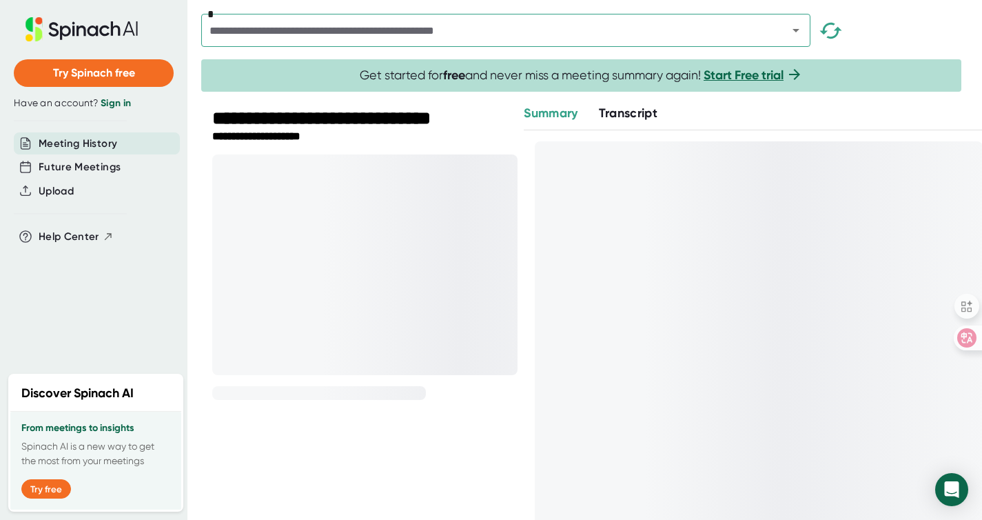
click at [623, 113] on span "Transcript" at bounding box center [628, 112] width 59 height 15
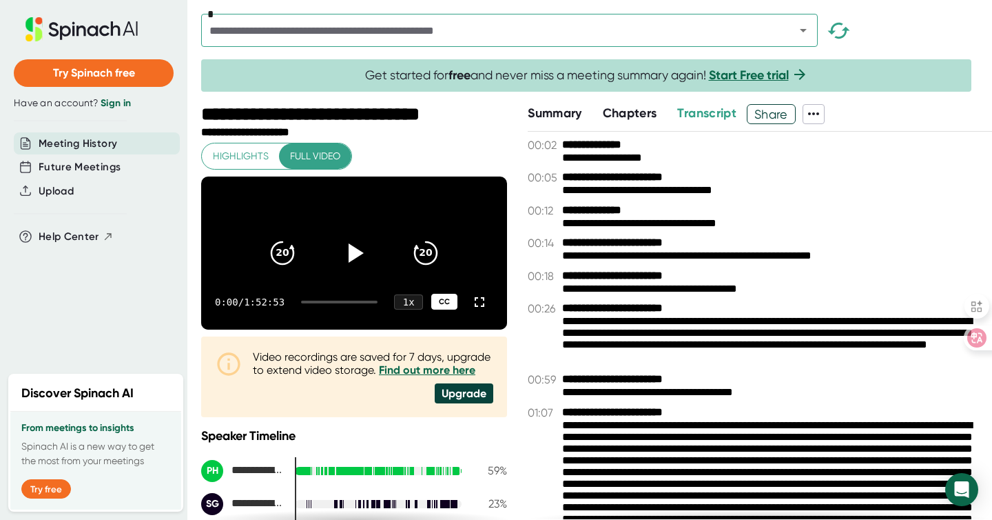
click at [437, 309] on div "CC" at bounding box center [444, 302] width 26 height 16
click at [354, 262] on icon at bounding box center [354, 252] width 34 height 34
click at [328, 303] on div at bounding box center [339, 301] width 76 height 3
click at [347, 262] on icon at bounding box center [354, 252] width 34 height 34
click at [471, 310] on icon at bounding box center [479, 302] width 17 height 17
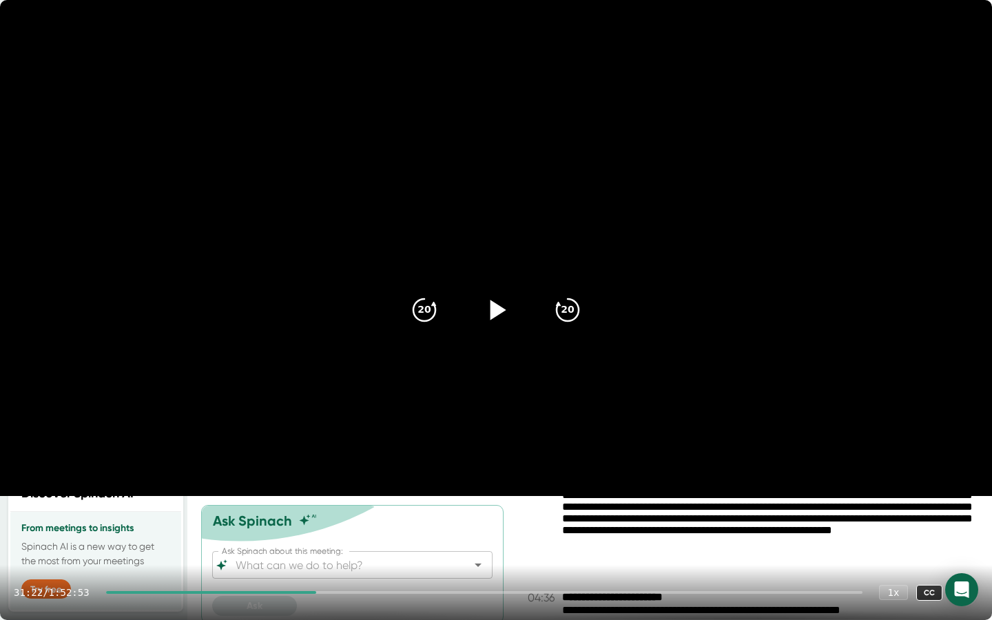
click at [384, 519] on div "31:22 / 1:52:53 1 x CC" at bounding box center [496, 592] width 992 height 55
click at [385, 519] on div at bounding box center [484, 592] width 757 height 3
click at [378, 519] on div at bounding box center [242, 592] width 272 height 3
click at [371, 519] on div at bounding box center [238, 592] width 265 height 3
click at [501, 320] on icon at bounding box center [496, 310] width 34 height 34
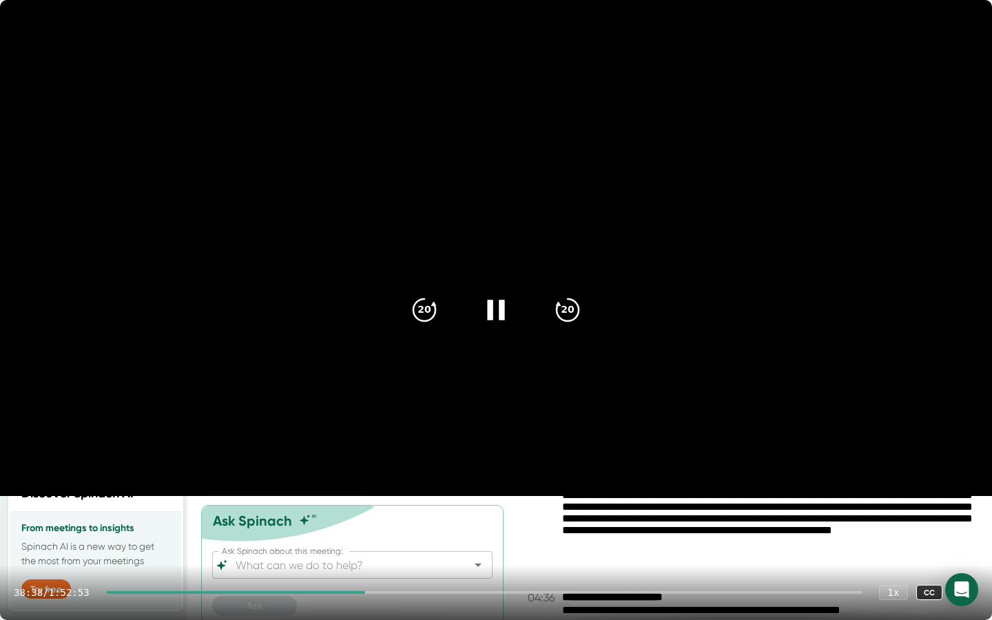
click at [482, 318] on icon at bounding box center [496, 310] width 34 height 34
click at [505, 307] on icon at bounding box center [496, 310] width 34 height 34
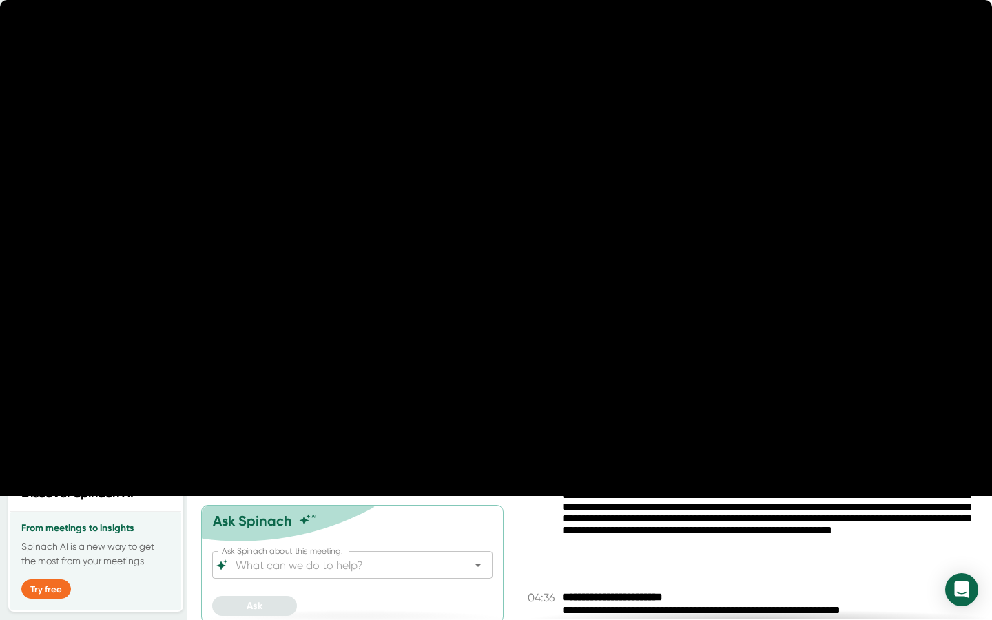
click at [502, 308] on icon at bounding box center [495, 310] width 17 height 20
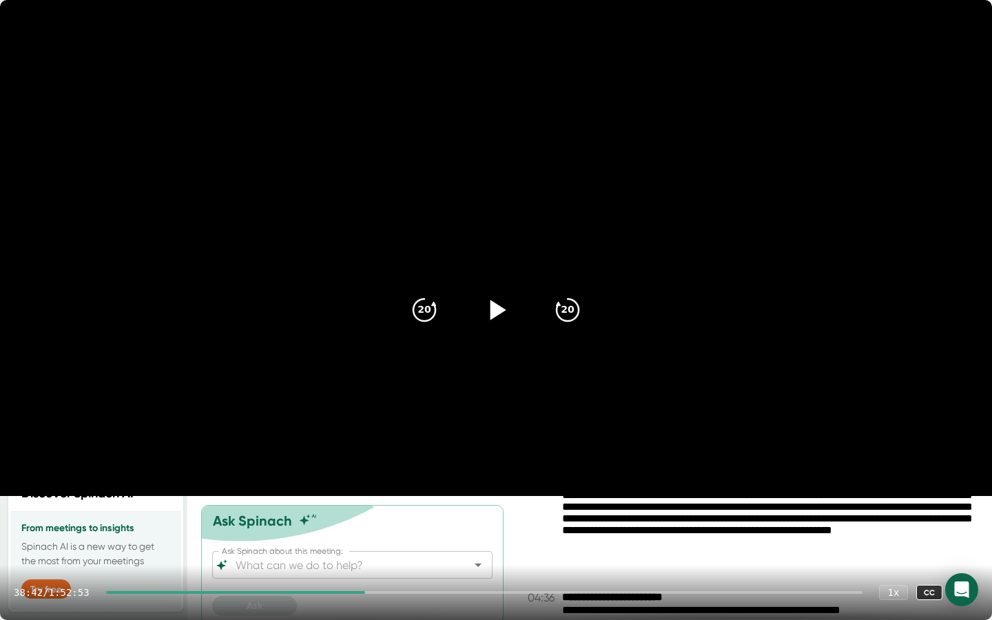
click at [506, 313] on icon at bounding box center [496, 310] width 34 height 34
click at [489, 310] on icon at bounding box center [495, 310] width 17 height 20
click at [489, 310] on icon at bounding box center [496, 310] width 34 height 34
click at [492, 309] on icon at bounding box center [495, 310] width 17 height 20
click at [967, 519] on icon at bounding box center [965, 593] width 10 height 10
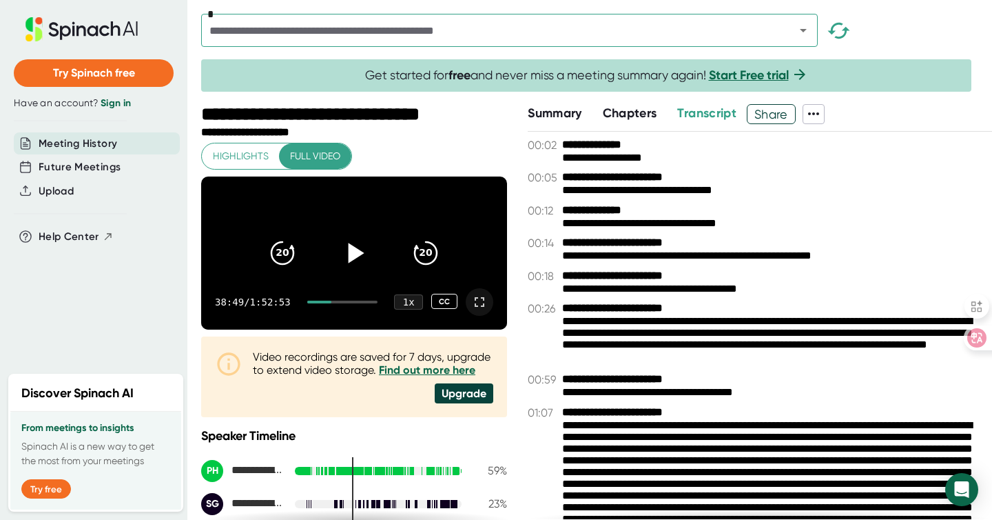
click at [471, 310] on icon at bounding box center [479, 302] width 17 height 17
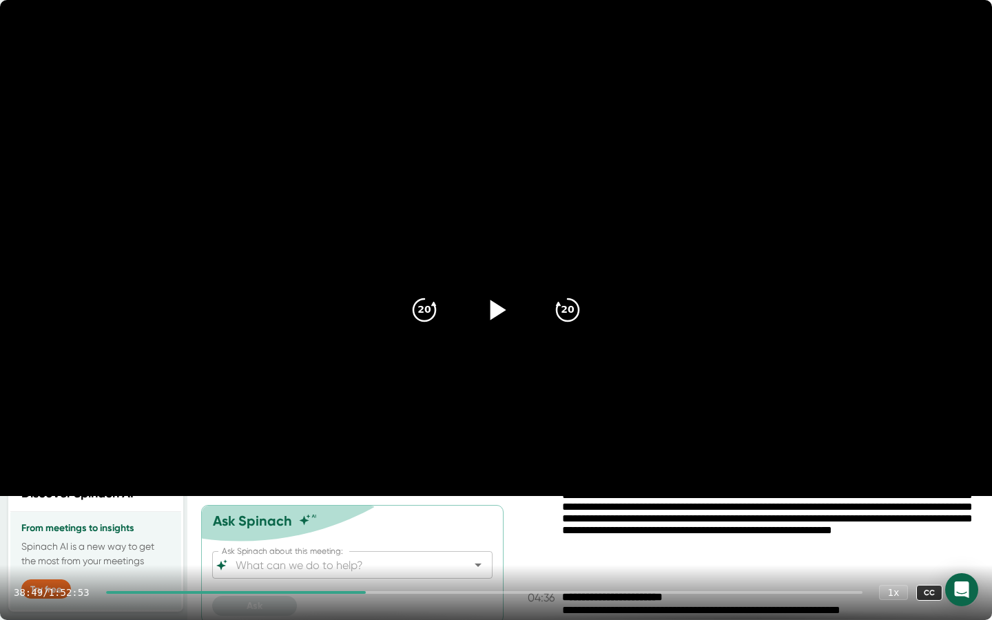
click at [493, 309] on icon at bounding box center [499, 310] width 16 height 20
click at [493, 309] on icon at bounding box center [496, 310] width 34 height 34
click at [326, 519] on div at bounding box center [236, 592] width 260 height 3
click at [496, 312] on icon at bounding box center [499, 310] width 16 height 20
click at [331, 519] on div at bounding box center [484, 592] width 757 height 3
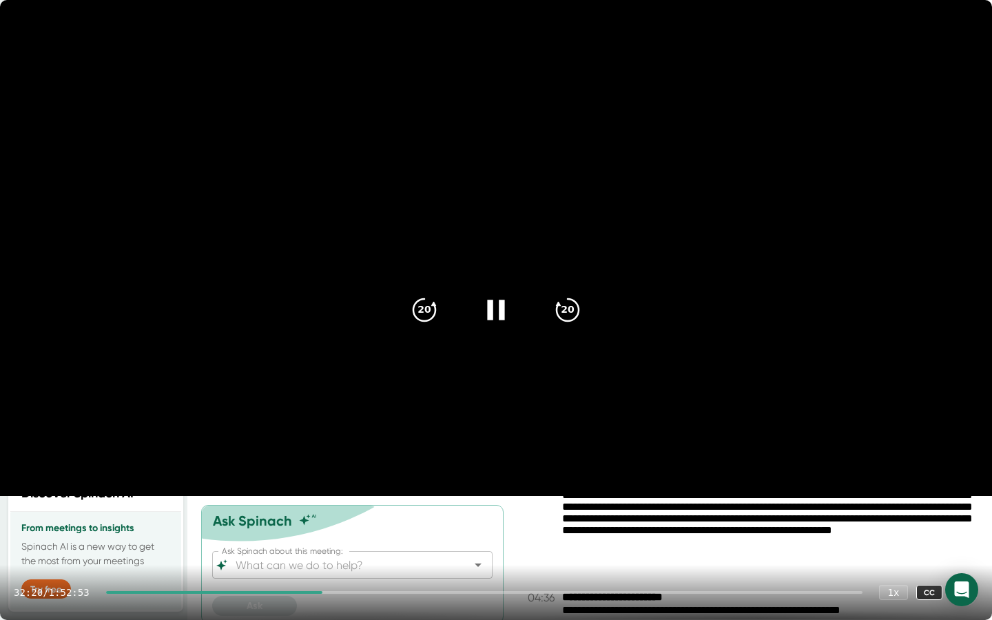
click at [334, 519] on div at bounding box center [484, 592] width 757 height 3
click at [327, 519] on div at bounding box center [216, 592] width 221 height 3
click at [339, 519] on div at bounding box center [484, 592] width 757 height 3
click at [343, 519] on div at bounding box center [484, 592] width 757 height 3
click at [345, 519] on div at bounding box center [484, 592] width 757 height 3
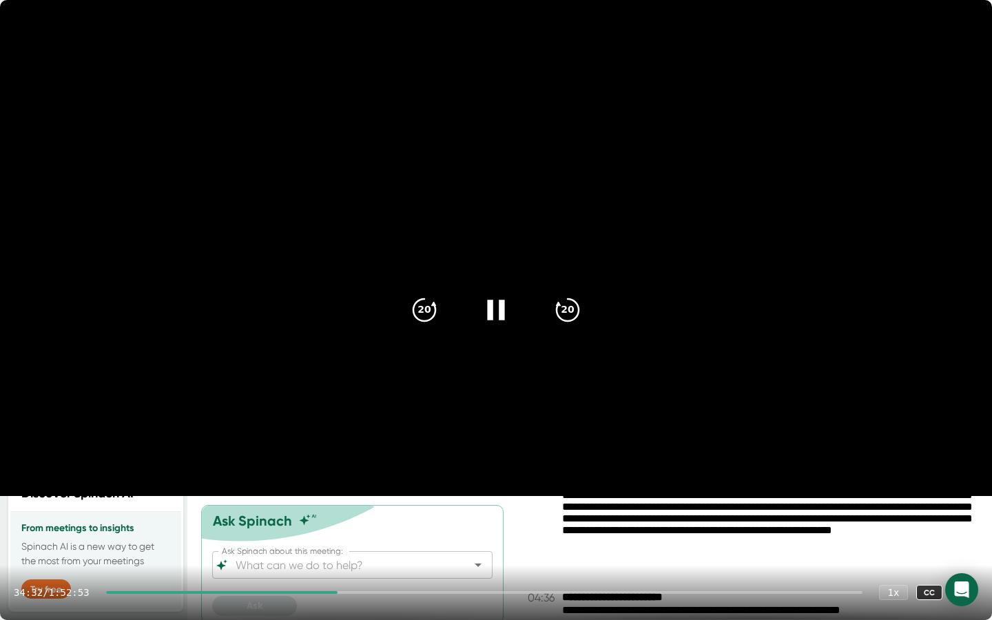
click at [347, 519] on div at bounding box center [484, 592] width 757 height 3
click at [340, 519] on div at bounding box center [223, 592] width 234 height 3
click at [349, 519] on div at bounding box center [484, 592] width 757 height 3
click at [354, 519] on div at bounding box center [484, 592] width 757 height 3
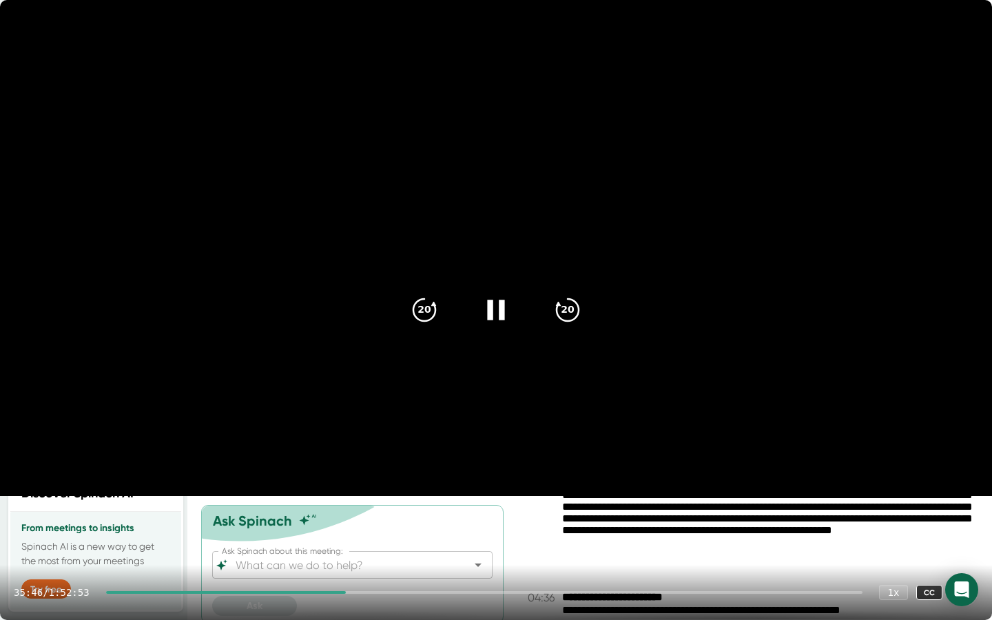
click at [498, 309] on icon at bounding box center [496, 310] width 34 height 34
click at [489, 309] on icon at bounding box center [496, 310] width 34 height 34
click at [494, 311] on icon at bounding box center [496, 310] width 34 height 34
click at [509, 317] on icon at bounding box center [496, 310] width 34 height 34
click at [495, 309] on icon at bounding box center [496, 310] width 34 height 34
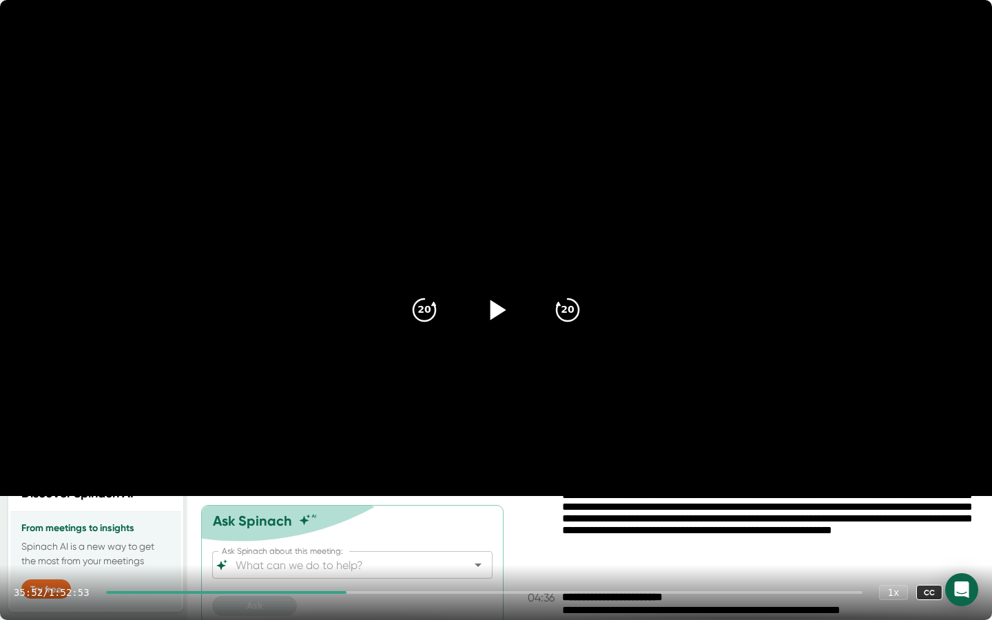
click at [495, 310] on icon at bounding box center [499, 310] width 16 height 20
click at [491, 303] on icon at bounding box center [495, 310] width 17 height 20
click at [503, 311] on icon at bounding box center [496, 310] width 34 height 34
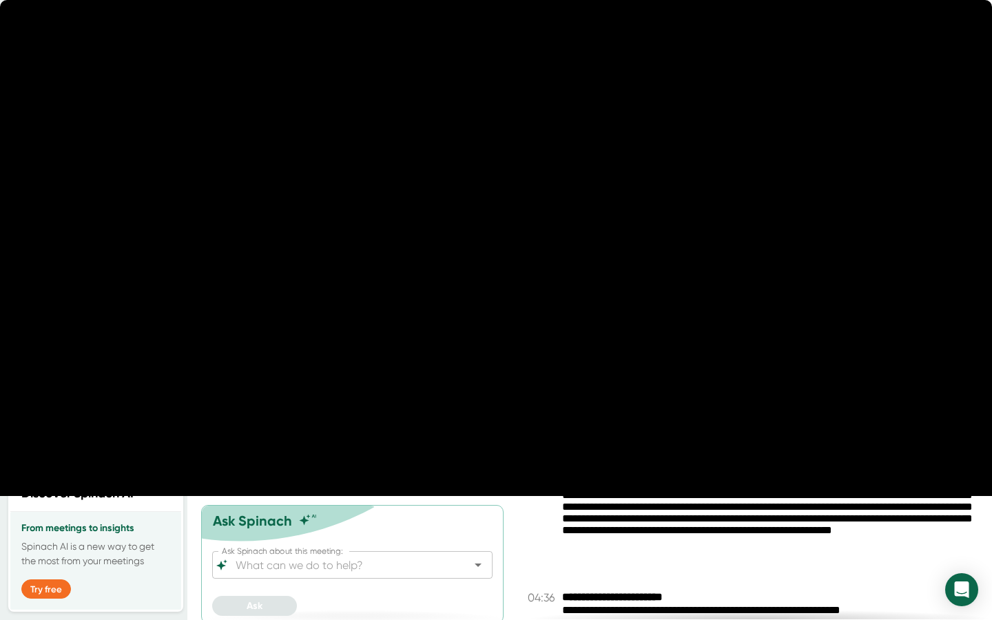
click at [493, 316] on icon at bounding box center [496, 310] width 34 height 34
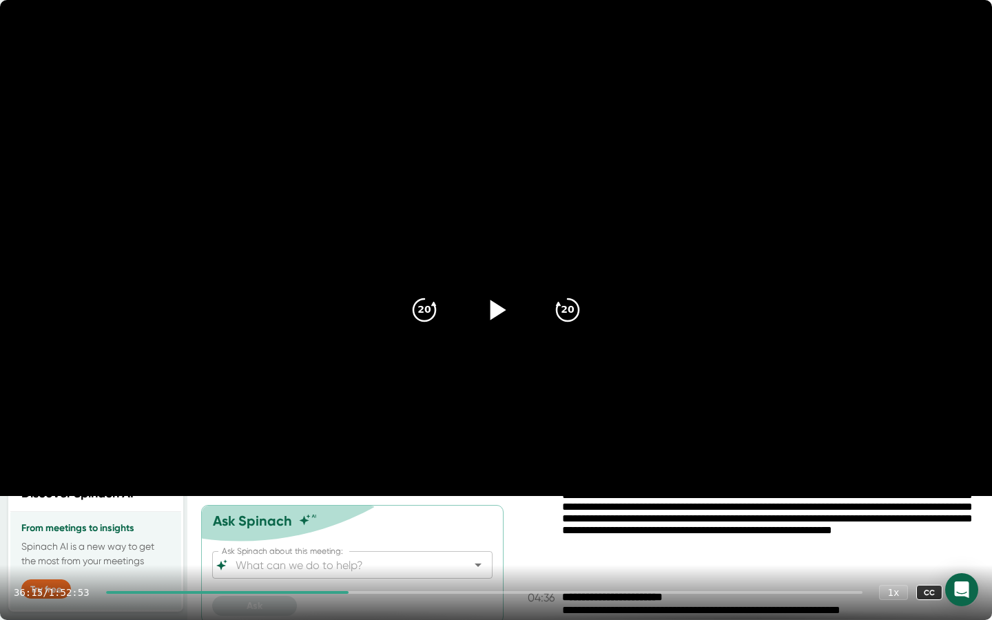
click at [493, 316] on icon at bounding box center [499, 310] width 16 height 20
click at [493, 316] on icon at bounding box center [496, 310] width 34 height 34
click at [493, 316] on icon at bounding box center [499, 310] width 16 height 20
click at [493, 316] on icon at bounding box center [496, 310] width 34 height 34
click at [493, 316] on icon at bounding box center [499, 310] width 16 height 20
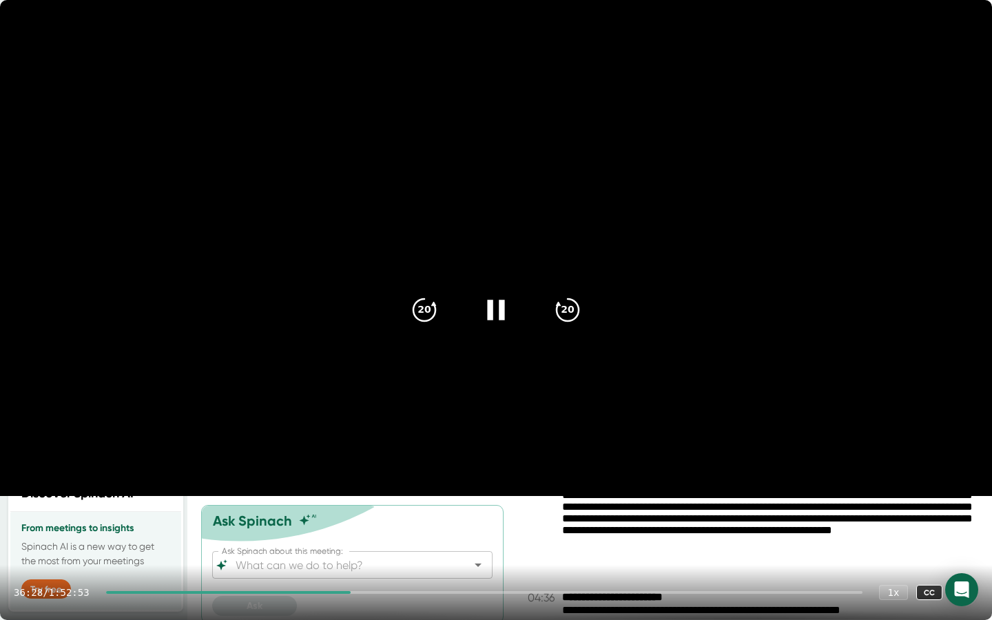
click at [504, 319] on icon at bounding box center [495, 310] width 17 height 20
click at [506, 308] on icon at bounding box center [496, 310] width 34 height 34
click at [365, 519] on div "36:36 / 1:52:53 1 x CC" at bounding box center [496, 592] width 992 height 55
click at [365, 519] on div at bounding box center [484, 592] width 757 height 3
click at [371, 519] on div at bounding box center [484, 592] width 757 height 3
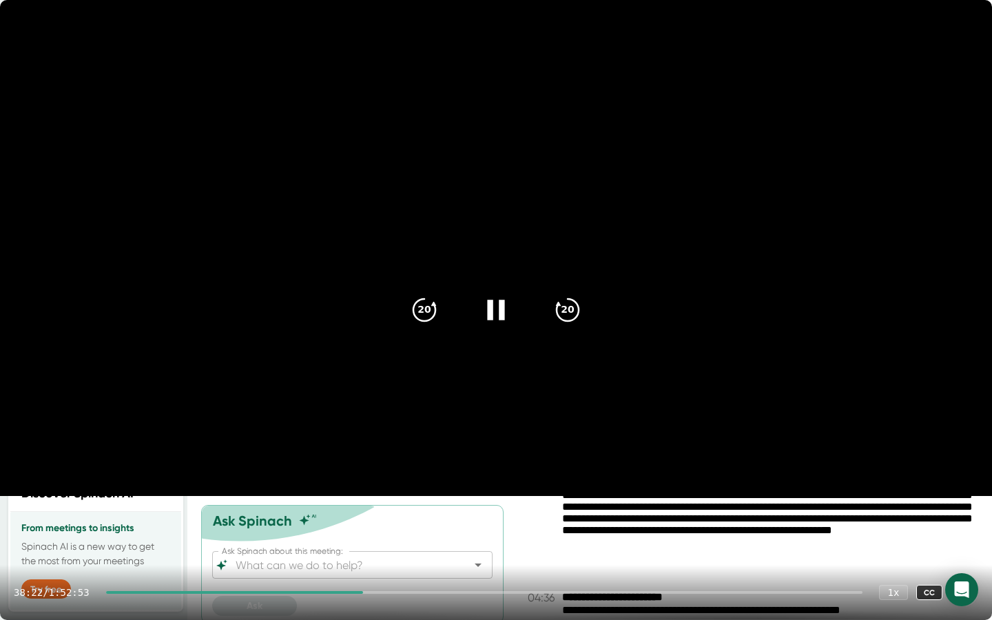
click at [363, 519] on div at bounding box center [234, 592] width 257 height 3
click at [365, 519] on div at bounding box center [484, 592] width 757 height 3
click at [358, 519] on div at bounding box center [232, 592] width 252 height 3
click at [355, 519] on div at bounding box center [230, 592] width 249 height 3
click at [361, 519] on div at bounding box center [484, 592] width 757 height 3
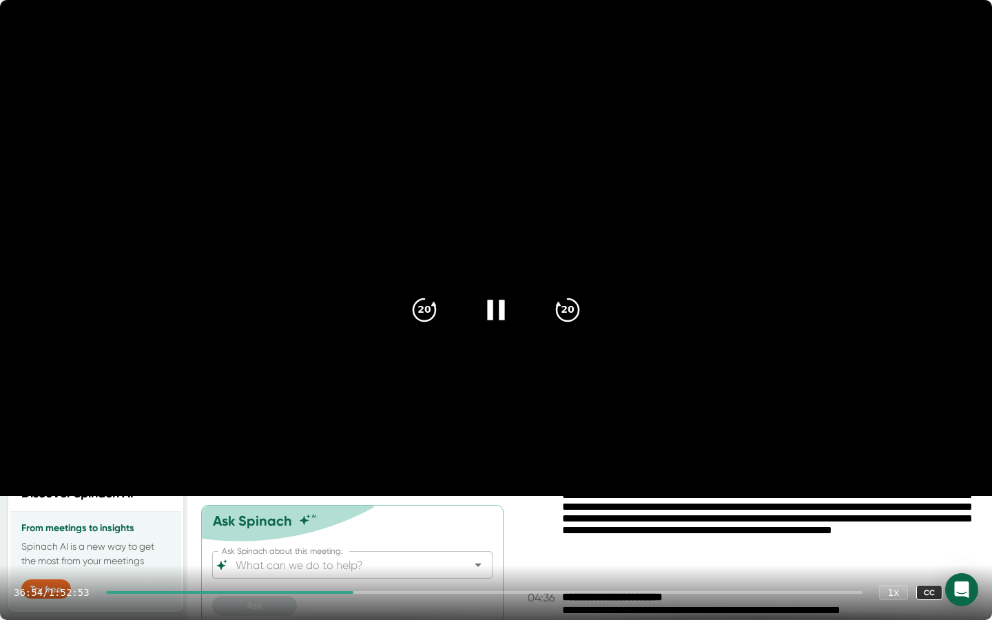
click at [493, 317] on icon at bounding box center [496, 310] width 34 height 34
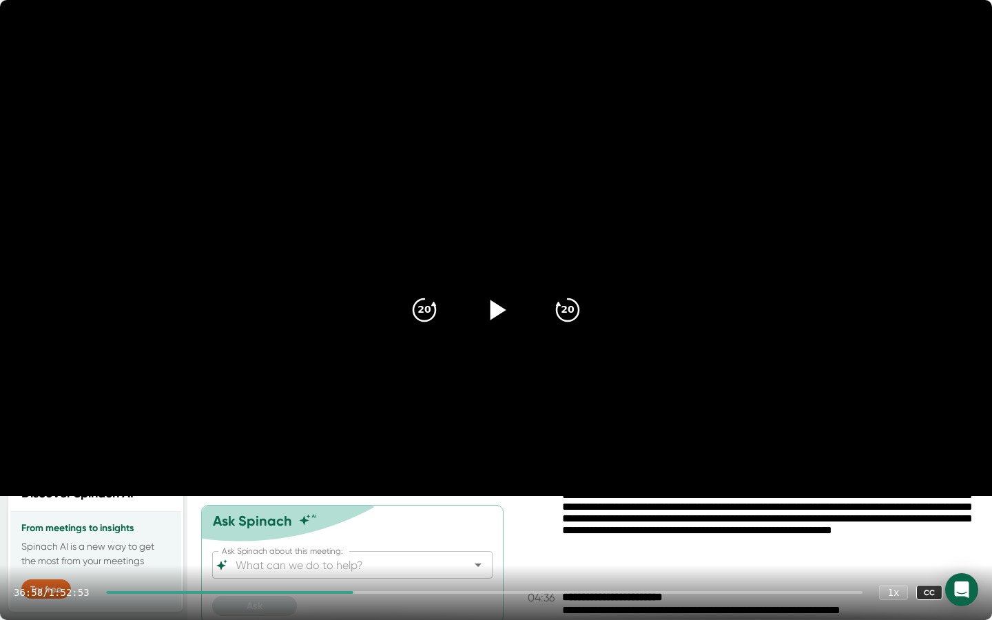
click at [493, 317] on icon at bounding box center [496, 310] width 34 height 34
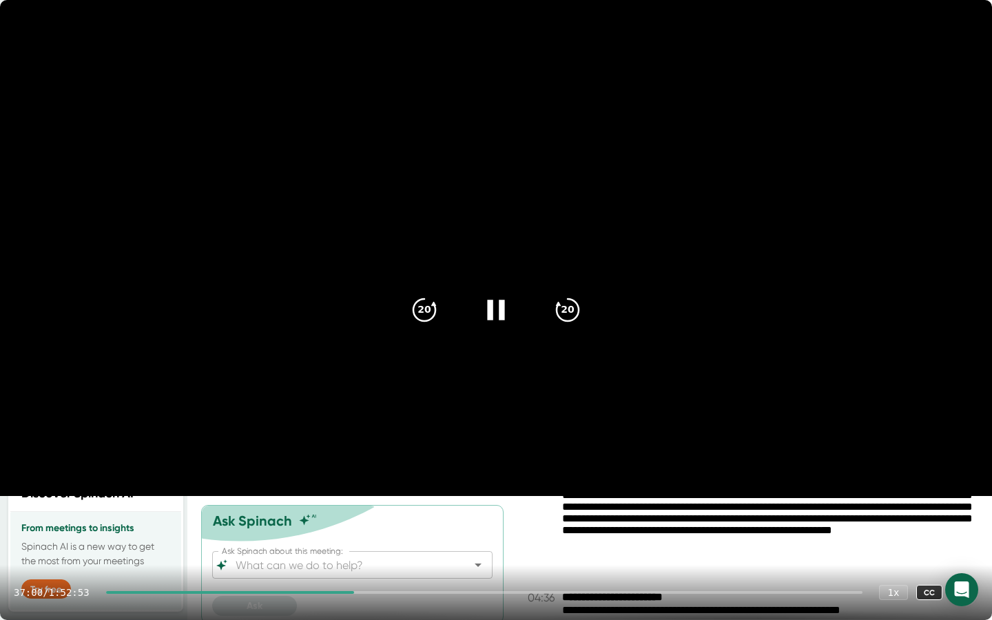
click at [493, 317] on icon at bounding box center [496, 310] width 34 height 34
click at [493, 317] on icon at bounding box center [499, 310] width 16 height 20
click at [493, 317] on icon at bounding box center [496, 310] width 34 height 34
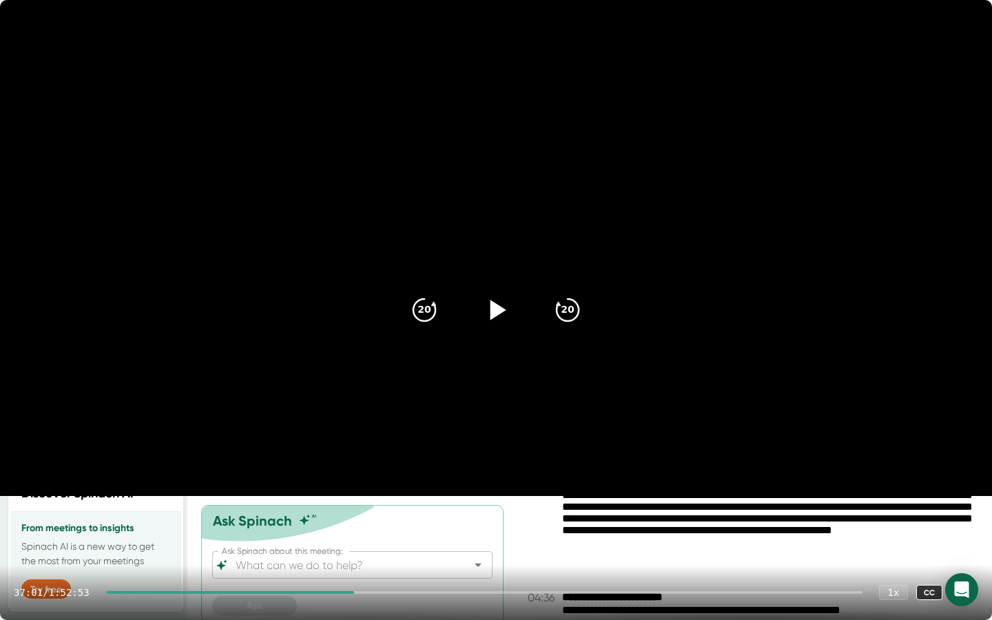
click at [494, 308] on icon at bounding box center [499, 310] width 16 height 20
click at [494, 308] on icon at bounding box center [496, 310] width 34 height 34
click at [502, 314] on icon at bounding box center [496, 310] width 34 height 34
click at [480, 311] on icon at bounding box center [496, 310] width 34 height 34
click at [490, 325] on icon at bounding box center [496, 310] width 34 height 34
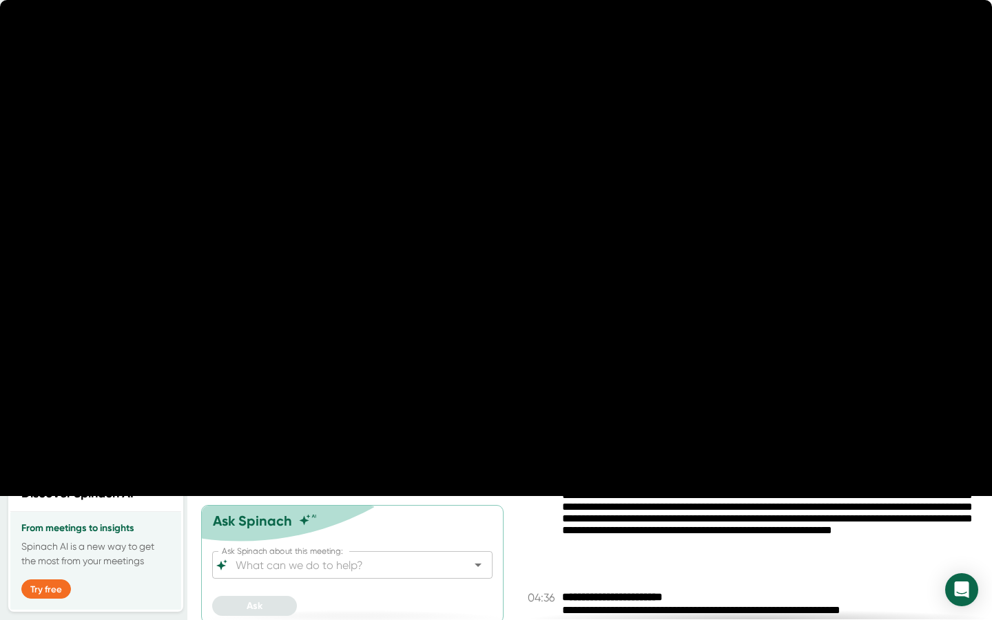
click at [491, 322] on icon at bounding box center [496, 310] width 34 height 34
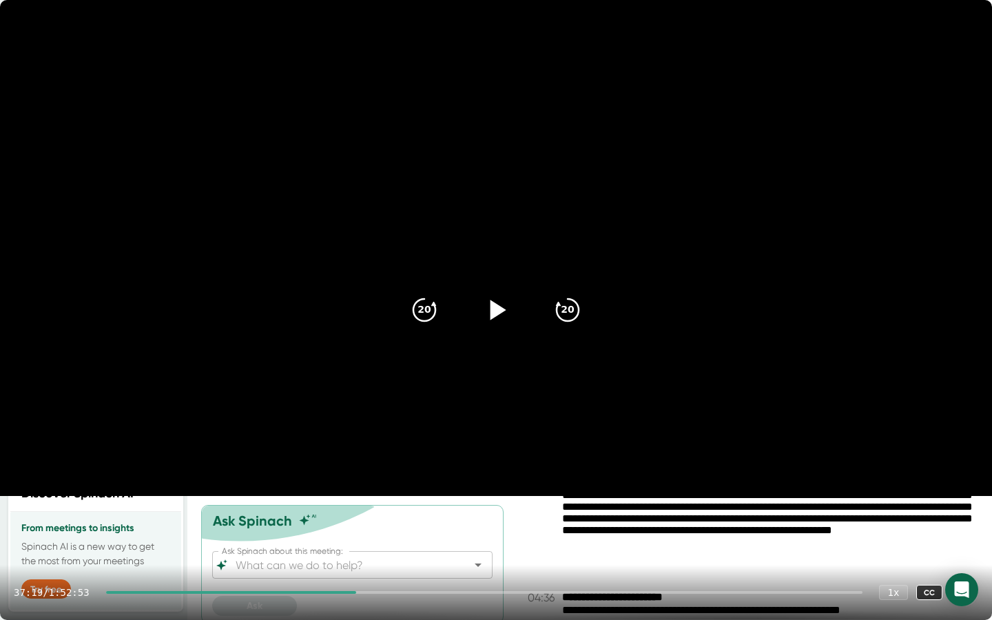
click at [356, 519] on div at bounding box center [231, 592] width 250 height 3
click at [362, 519] on div "36:41 / 1:52:53 1 x CC" at bounding box center [496, 592] width 992 height 55
click at [362, 519] on div at bounding box center [484, 592] width 757 height 3
click at [364, 519] on div at bounding box center [484, 592] width 757 height 3
click at [356, 519] on div at bounding box center [231, 592] width 250 height 3
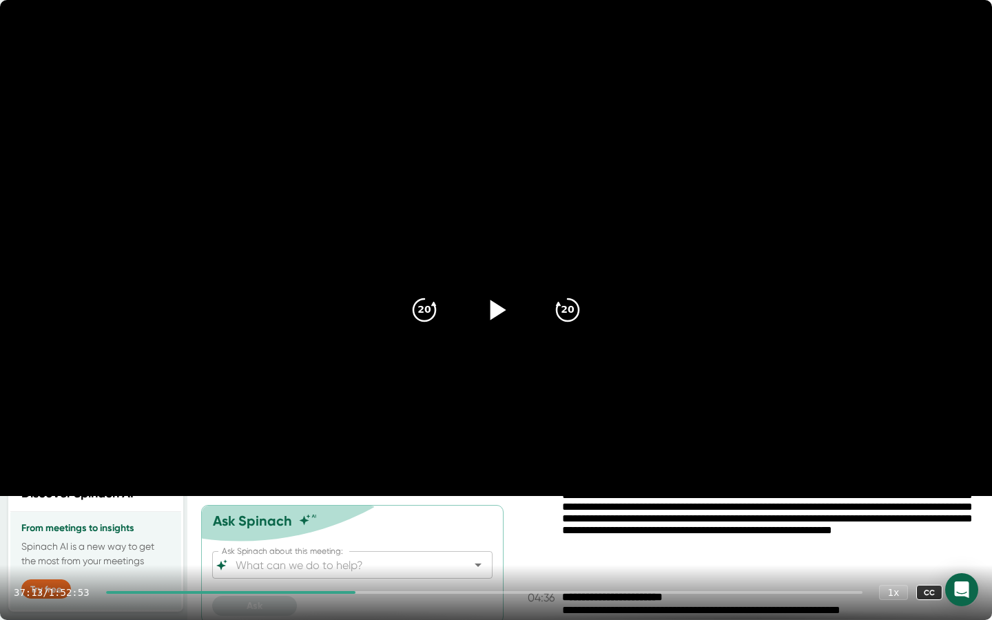
click at [965, 519] on div at bounding box center [965, 593] width 28 height 28
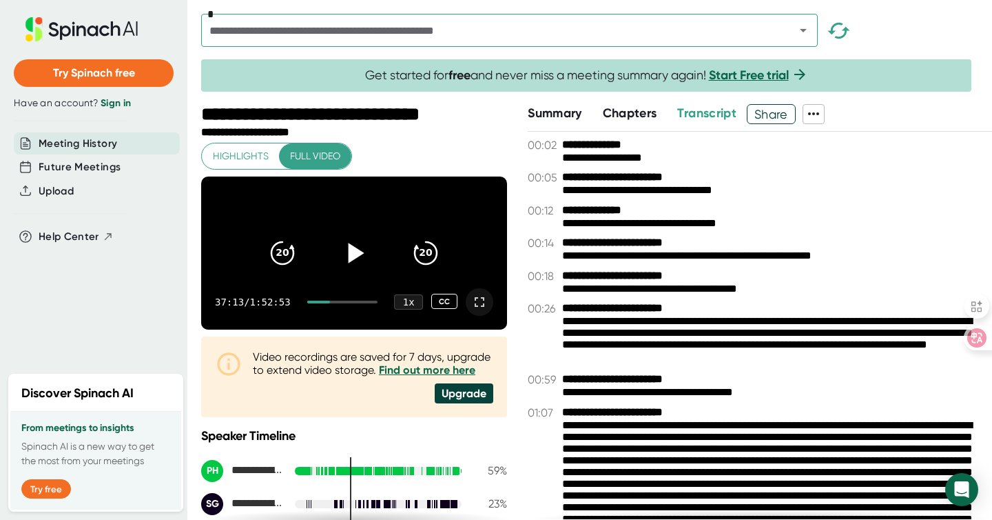
click at [473, 310] on icon at bounding box center [479, 302] width 17 height 17
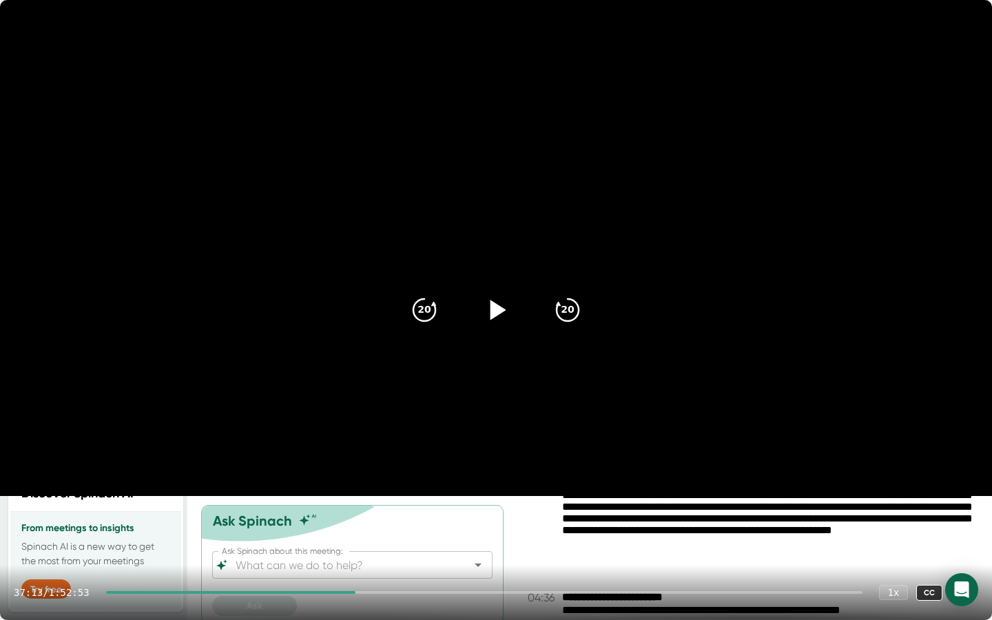
click at [502, 316] on icon at bounding box center [496, 310] width 34 height 34
click at [501, 314] on icon at bounding box center [495, 310] width 17 height 20
click at [500, 313] on icon at bounding box center [499, 310] width 16 height 20
click at [489, 316] on icon at bounding box center [495, 310] width 17 height 20
click at [503, 314] on icon at bounding box center [496, 310] width 34 height 34
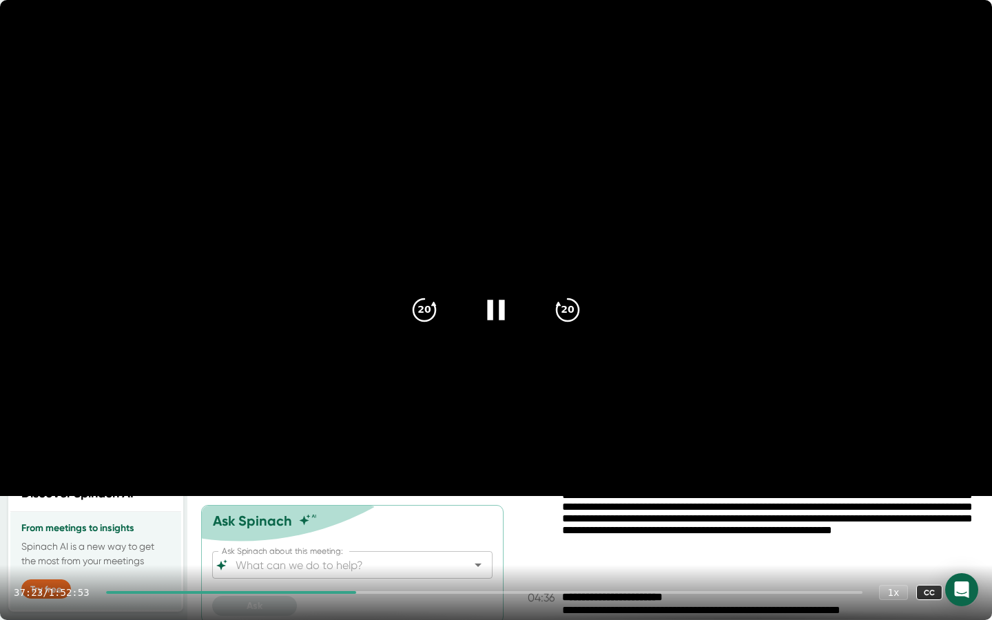
click at [496, 314] on icon at bounding box center [496, 310] width 34 height 34
click at [509, 308] on icon at bounding box center [496, 310] width 34 height 34
click at [506, 308] on icon at bounding box center [496, 310] width 34 height 34
click at [499, 314] on icon at bounding box center [496, 310] width 34 height 34
click at [494, 305] on icon at bounding box center [496, 310] width 34 height 34
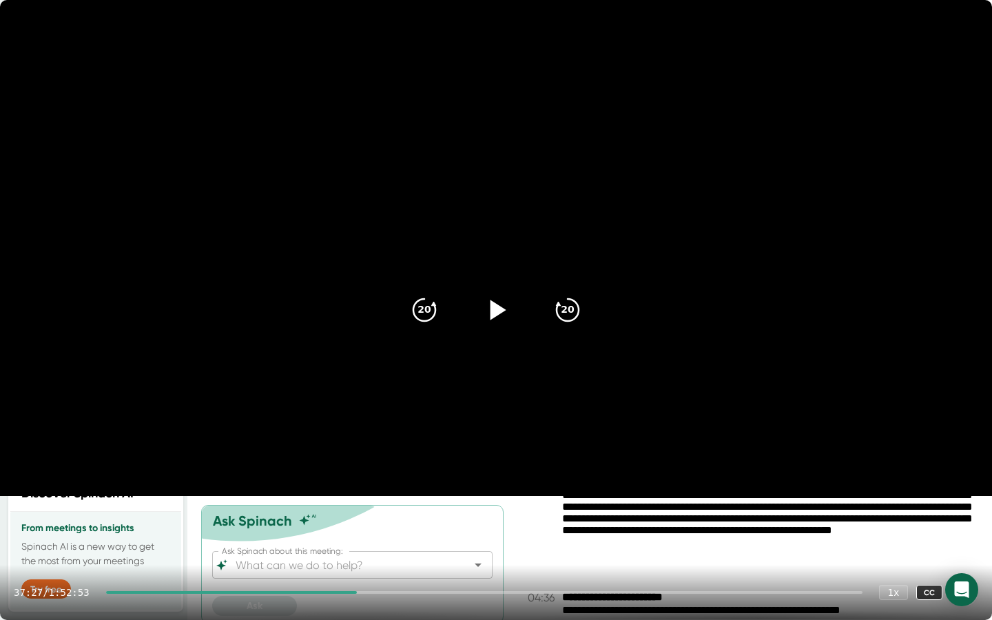
click at [491, 316] on icon at bounding box center [499, 310] width 16 height 20
click at [491, 316] on icon at bounding box center [495, 310] width 17 height 20
drag, startPoint x: 365, startPoint y: 593, endPoint x: 352, endPoint y: 591, distance: 13.4
click at [352, 519] on div "37:27 / 1:52:53 1 x CC" at bounding box center [496, 592] width 992 height 55
click at [355, 519] on div at bounding box center [231, 592] width 251 height 3
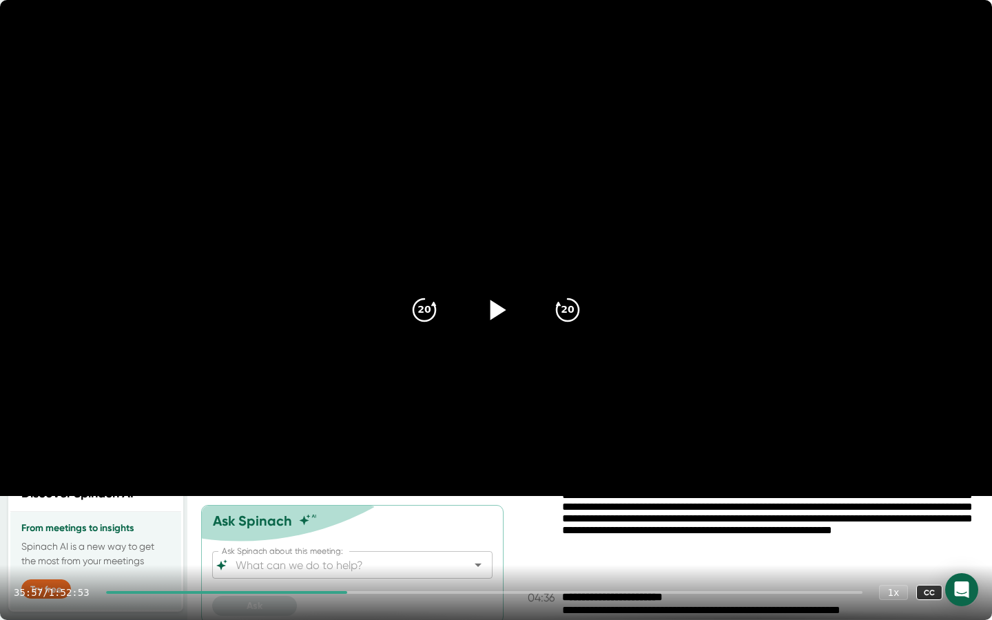
click at [342, 519] on div at bounding box center [226, 592] width 241 height 3
click at [345, 519] on div at bounding box center [484, 592] width 757 height 3
click at [349, 519] on div "34:24 / 1:52:53 1 x CC" at bounding box center [496, 592] width 992 height 55
click at [347, 519] on div at bounding box center [484, 592] width 757 height 3
click at [352, 519] on div at bounding box center [484, 592] width 757 height 3
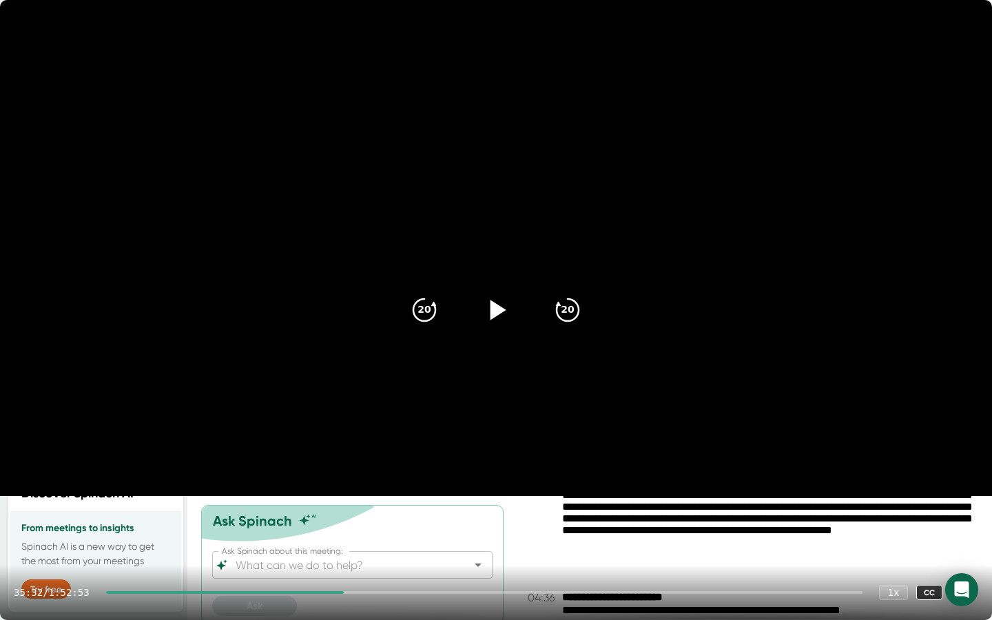
click at [356, 519] on div at bounding box center [484, 592] width 757 height 3
click at [361, 519] on div at bounding box center [484, 592] width 757 height 3
click at [364, 519] on div at bounding box center [484, 592] width 757 height 3
click at [367, 519] on div at bounding box center [484, 592] width 757 height 3
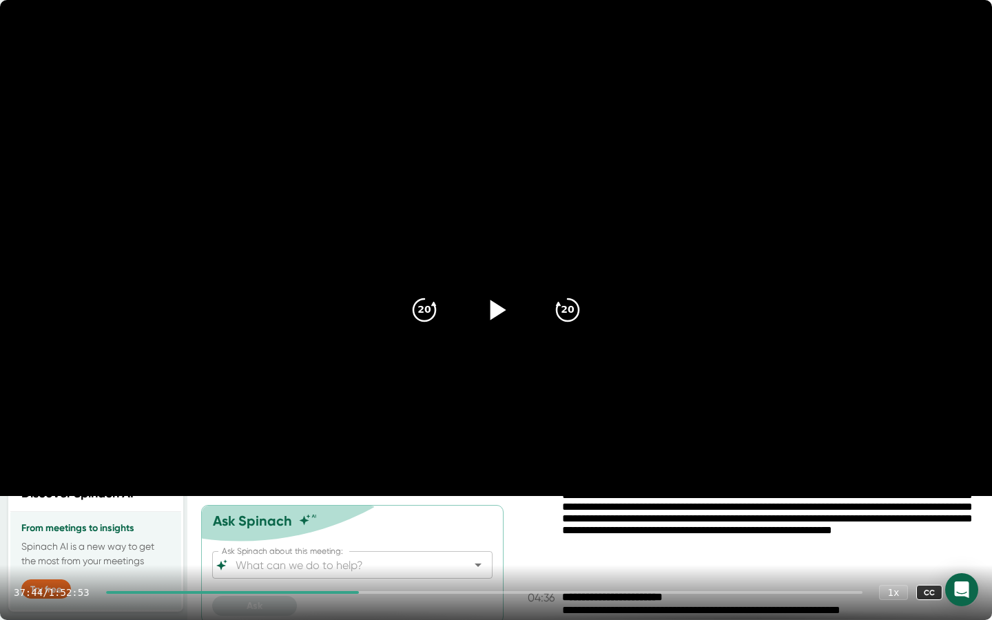
click at [359, 519] on div at bounding box center [232, 592] width 253 height 3
click at [358, 519] on div at bounding box center [232, 592] width 252 height 3
click at [357, 519] on div at bounding box center [231, 592] width 251 height 3
click at [356, 519] on div at bounding box center [231, 592] width 250 height 3
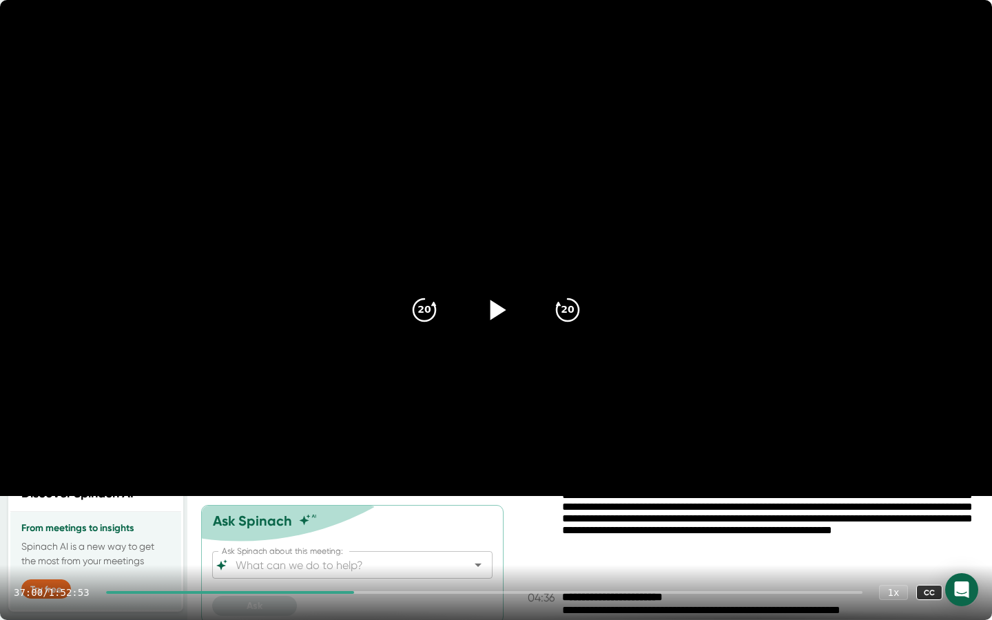
click at [354, 519] on div at bounding box center [230, 592] width 248 height 3
click at [354, 519] on div at bounding box center [229, 592] width 247 height 3
click at [360, 519] on div at bounding box center [484, 592] width 757 height 3
click at [352, 519] on div at bounding box center [229, 592] width 246 height 3
click at [351, 519] on div at bounding box center [228, 592] width 245 height 3
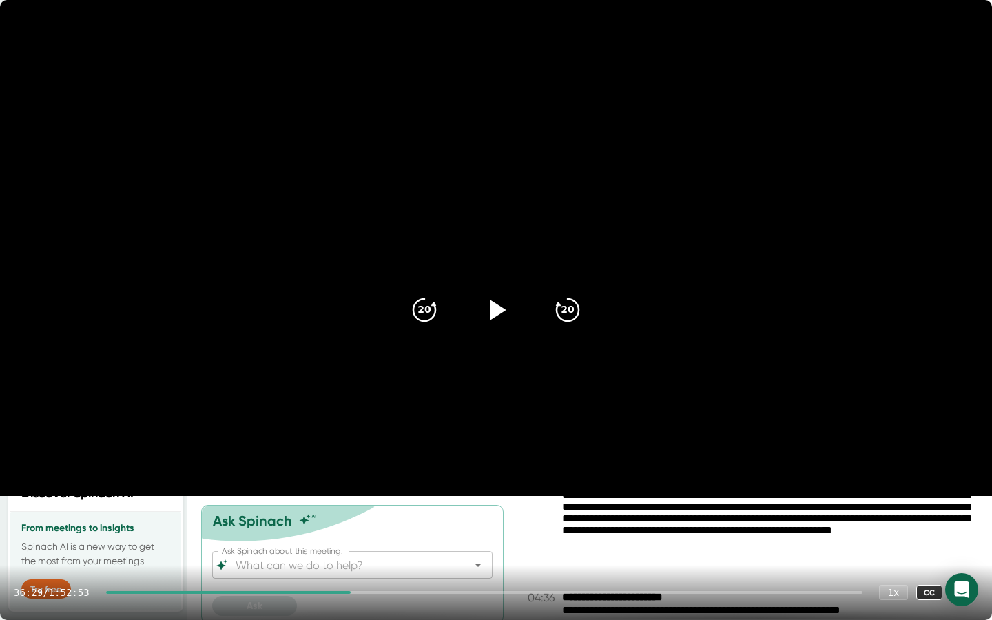
click at [351, 519] on div at bounding box center [228, 592] width 245 height 3
click at [357, 519] on div at bounding box center [484, 592] width 757 height 3
click at [356, 519] on div at bounding box center [484, 592] width 757 height 3
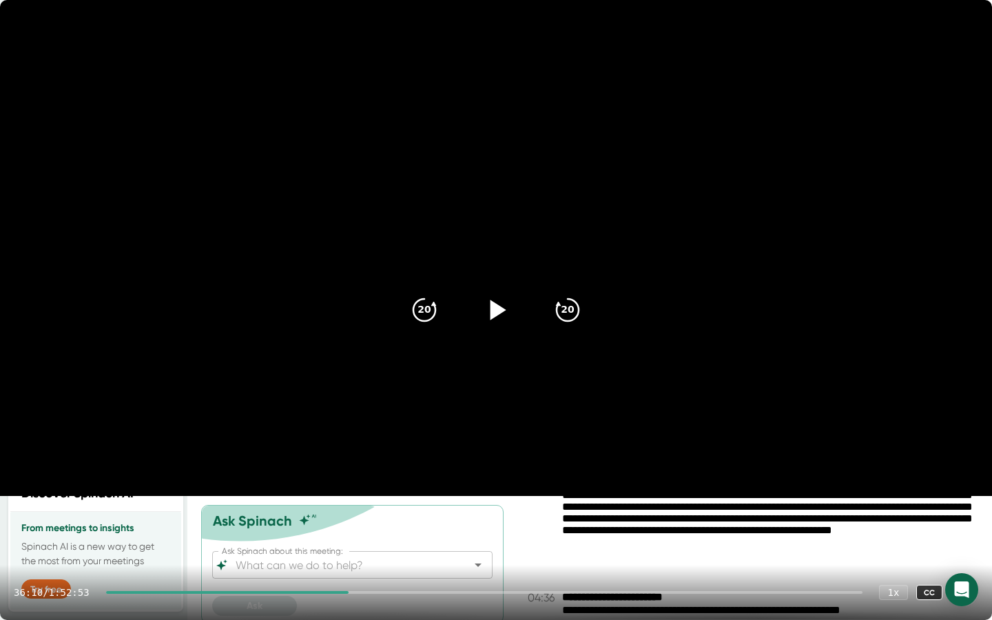
click at [356, 519] on div "36:10 / 1:52:53 1 x CC" at bounding box center [496, 592] width 992 height 55
click at [349, 519] on div at bounding box center [227, 592] width 243 height 3
click at [348, 519] on div at bounding box center [227, 592] width 242 height 3
click at [347, 519] on div at bounding box center [226, 592] width 241 height 3
click at [347, 519] on div at bounding box center [226, 592] width 240 height 3
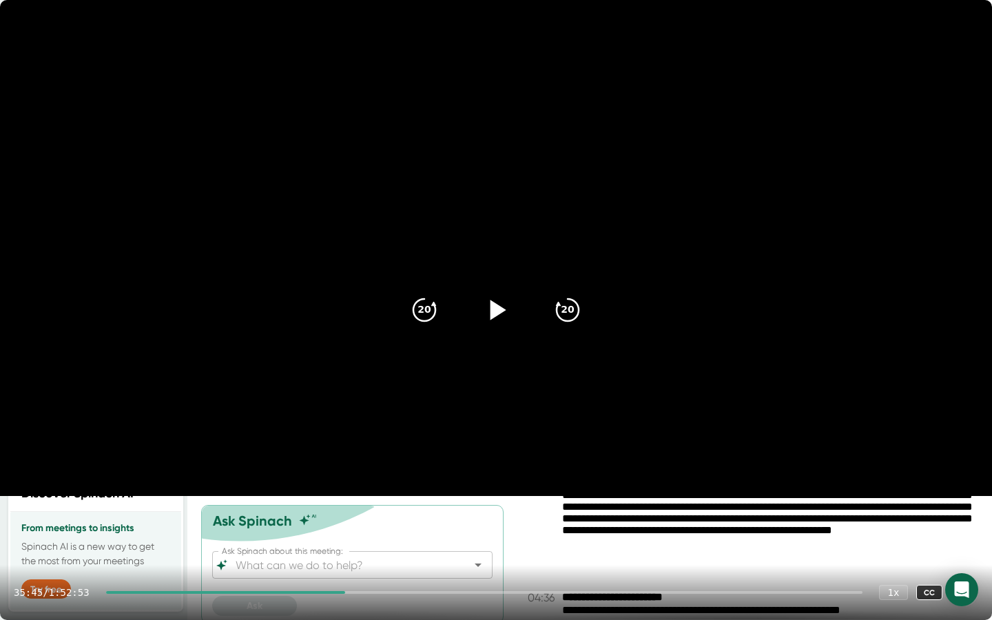
click at [346, 519] on div at bounding box center [226, 592] width 240 height 3
click at [345, 519] on div at bounding box center [225, 592] width 238 height 3
click at [351, 519] on div at bounding box center [484, 592] width 757 height 3
click at [433, 320] on icon "20" at bounding box center [424, 310] width 34 height 34
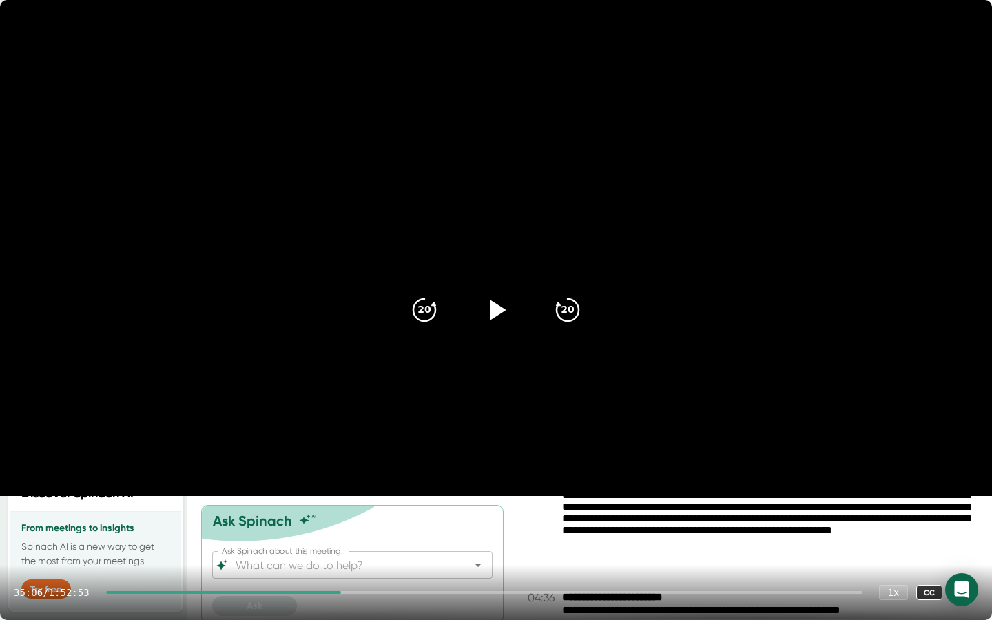
click at [491, 306] on icon at bounding box center [499, 310] width 16 height 20
click at [495, 309] on icon at bounding box center [496, 310] width 34 height 34
drag, startPoint x: 351, startPoint y: 593, endPoint x: 360, endPoint y: 594, distance: 9.1
click at [360, 519] on div "35:09 / 1:52:53 1 x CC" at bounding box center [496, 592] width 992 height 55
click at [349, 519] on div "35:09 / 1:52:53 1 x CC" at bounding box center [496, 592] width 992 height 55
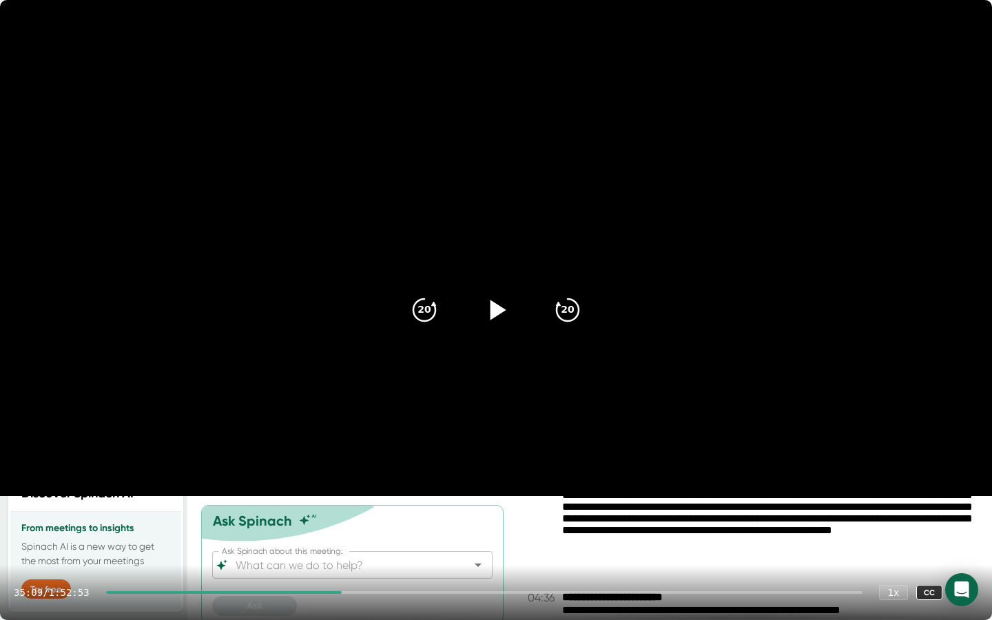
drag, startPoint x: 348, startPoint y: 594, endPoint x: 359, endPoint y: 595, distance: 11.0
click at [359, 519] on div "35:09 / 1:52:53 1 x CC" at bounding box center [496, 592] width 992 height 55
click at [365, 519] on div at bounding box center [484, 592] width 757 height 3
click at [367, 519] on div at bounding box center [484, 592] width 757 height 3
click at [360, 519] on div at bounding box center [233, 592] width 254 height 3
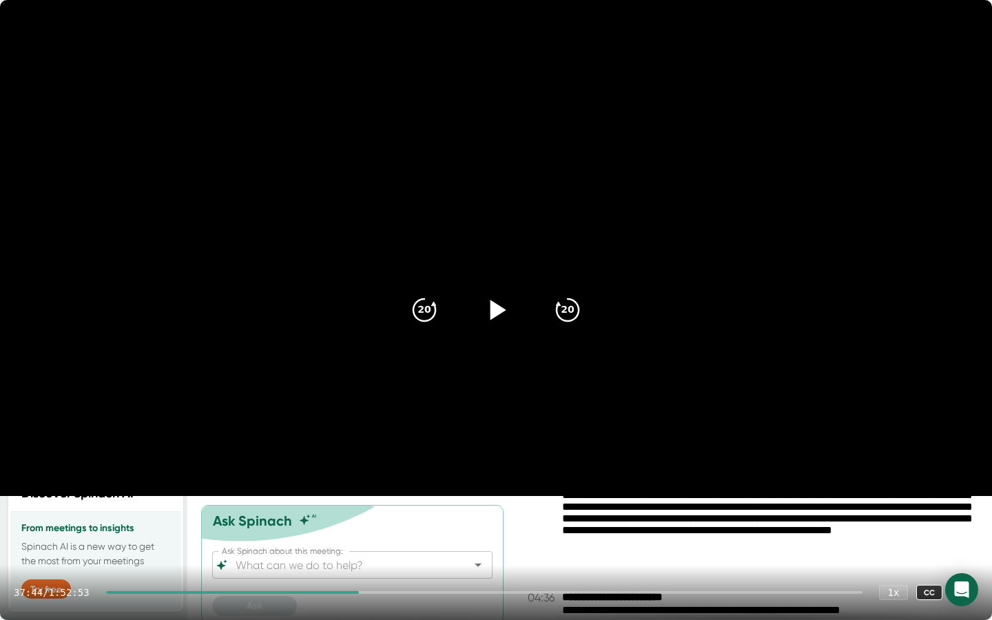
click at [359, 519] on div at bounding box center [232, 592] width 253 height 3
click at [358, 519] on div at bounding box center [232, 592] width 252 height 3
click at [503, 301] on icon at bounding box center [496, 310] width 34 height 34
click at [500, 307] on icon at bounding box center [495, 310] width 17 height 20
click at [498, 314] on icon at bounding box center [499, 310] width 16 height 20
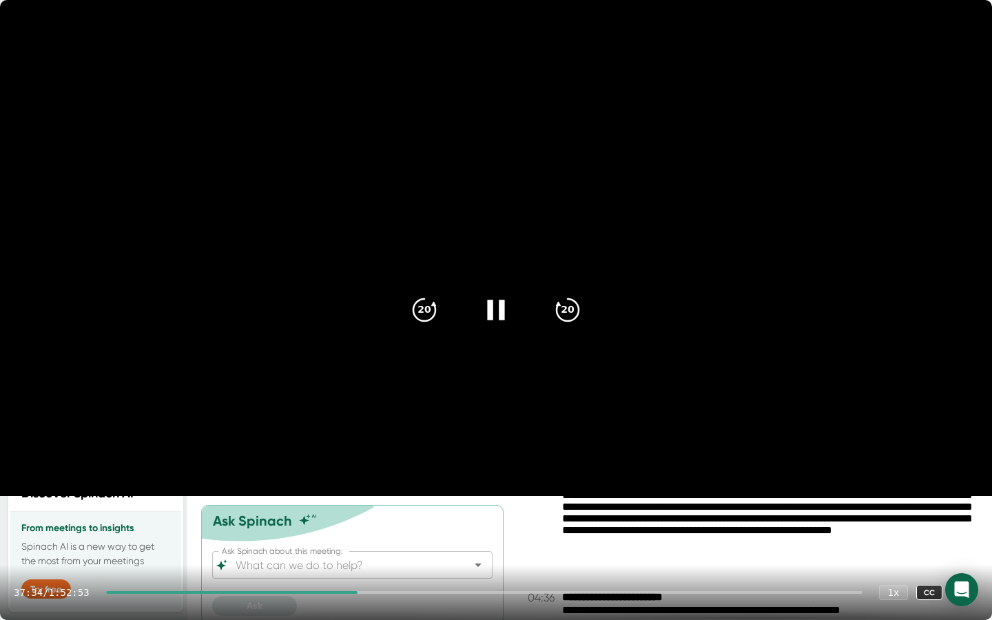
click at [498, 314] on icon at bounding box center [496, 310] width 34 height 34
click at [367, 519] on div at bounding box center [484, 592] width 757 height 3
click at [369, 519] on div at bounding box center [484, 592] width 757 height 3
click at [371, 519] on div at bounding box center [484, 592] width 757 height 3
click at [370, 519] on div at bounding box center [484, 592] width 757 height 3
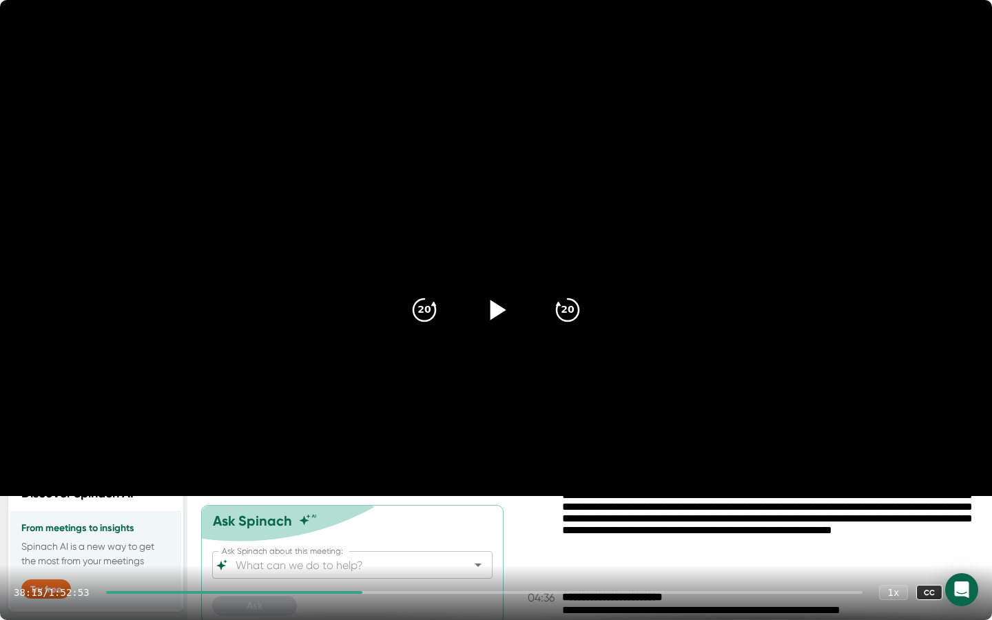
click at [362, 519] on div at bounding box center [234, 592] width 256 height 3
click at [498, 309] on icon at bounding box center [499, 310] width 16 height 20
click at [498, 309] on icon at bounding box center [496, 310] width 34 height 34
click at [505, 321] on icon at bounding box center [496, 310] width 34 height 34
click at [504, 314] on icon at bounding box center [495, 310] width 17 height 20
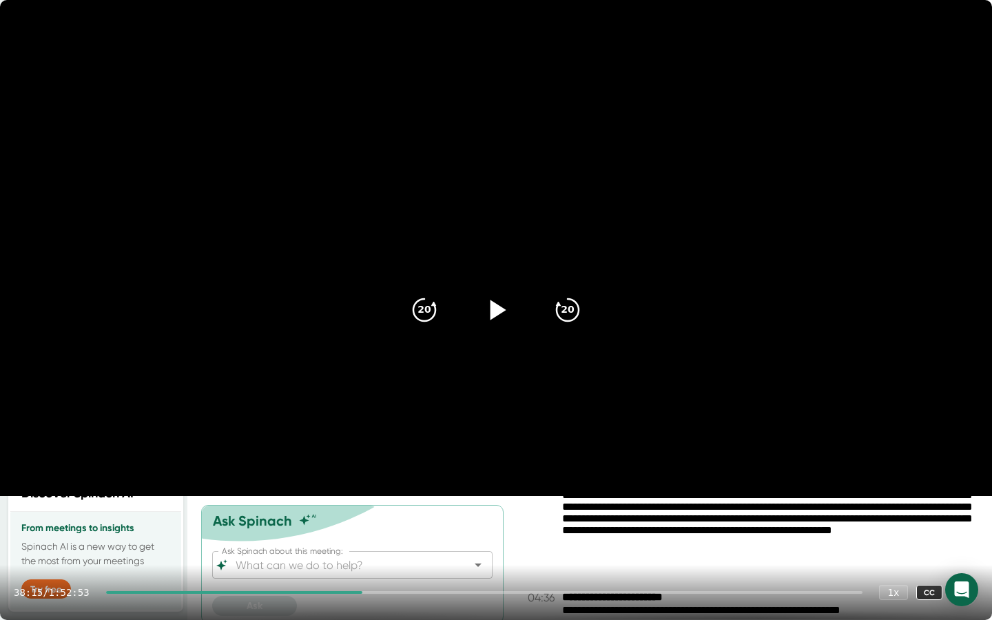
click at [498, 320] on icon at bounding box center [496, 310] width 34 height 34
click at [498, 314] on icon at bounding box center [496, 310] width 34 height 34
click at [495, 312] on icon at bounding box center [499, 310] width 16 height 20
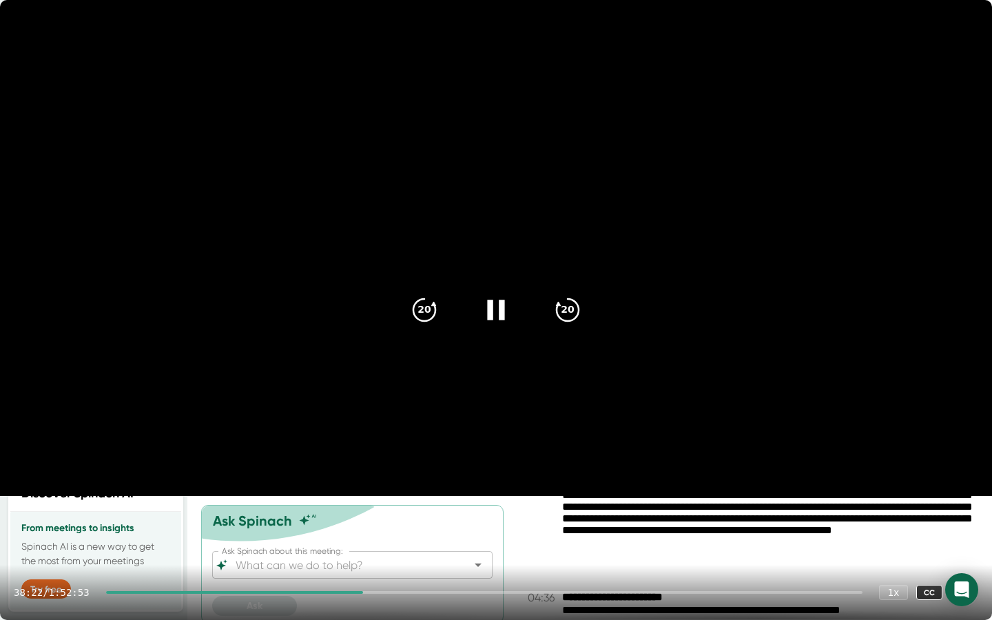
click at [499, 307] on icon at bounding box center [495, 310] width 17 height 20
click at [502, 314] on icon at bounding box center [496, 310] width 34 height 34
click at [502, 314] on icon at bounding box center [495, 310] width 17 height 20
click at [501, 314] on icon at bounding box center [496, 310] width 34 height 34
click at [498, 310] on icon at bounding box center [496, 310] width 34 height 34
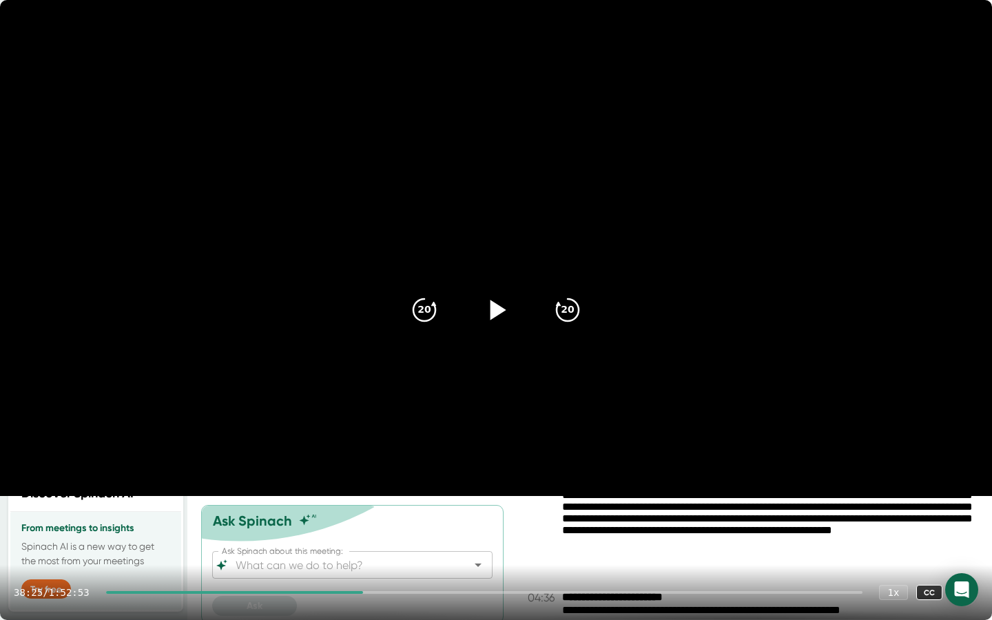
click at [498, 310] on icon at bounding box center [499, 310] width 16 height 20
click at [504, 312] on icon at bounding box center [496, 310] width 34 height 34
click at [376, 519] on div at bounding box center [484, 592] width 757 height 3
click at [377, 519] on div at bounding box center [484, 592] width 757 height 3
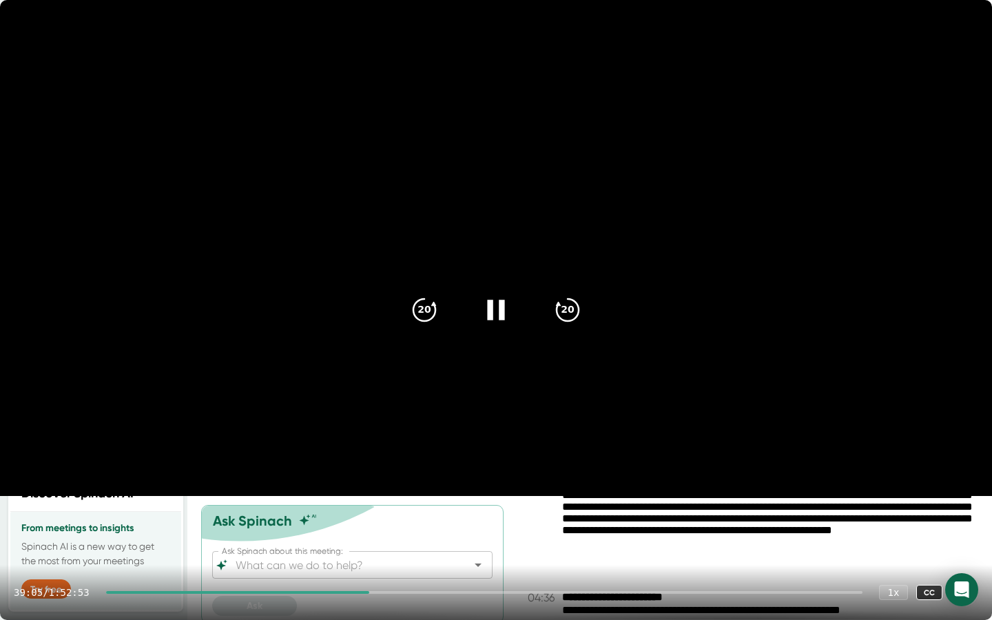
click at [498, 311] on icon at bounding box center [496, 310] width 34 height 34
click at [966, 519] on icon at bounding box center [964, 592] width 17 height 17
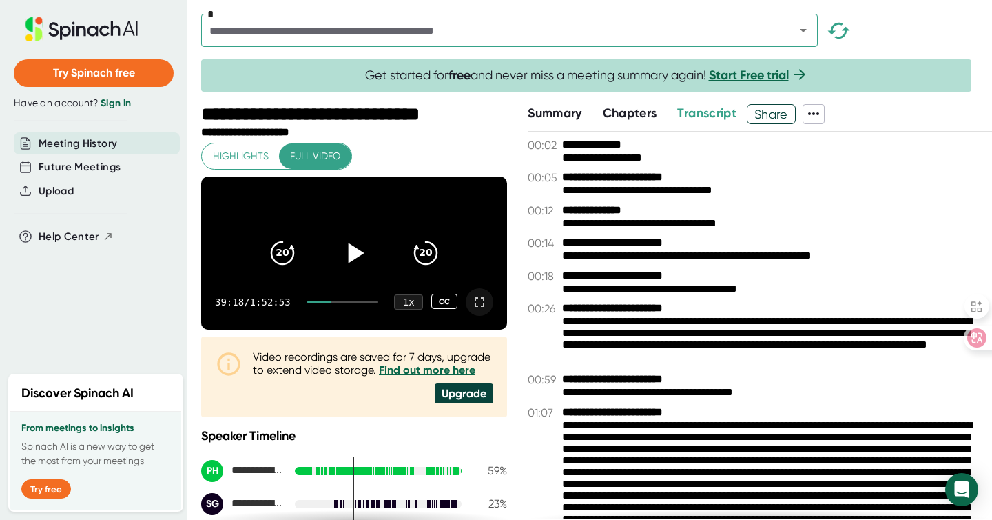
click at [354, 256] on icon at bounding box center [357, 253] width 16 height 20
click at [354, 256] on icon at bounding box center [353, 253] width 17 height 20
click at [690, 114] on span "Transcript" at bounding box center [706, 112] width 59 height 15
click at [351, 263] on icon at bounding box center [354, 252] width 34 height 34
click at [471, 310] on icon at bounding box center [479, 302] width 17 height 17
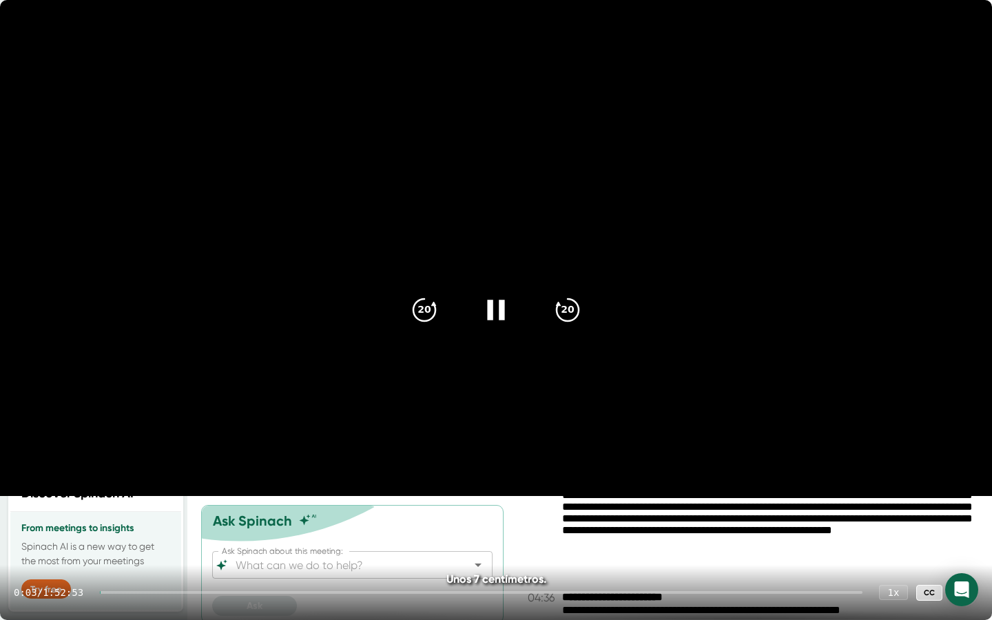
click at [287, 519] on div at bounding box center [481, 592] width 763 height 3
click at [322, 519] on div at bounding box center [484, 592] width 757 height 3
click at [347, 519] on div at bounding box center [484, 592] width 757 height 3
click at [360, 519] on div at bounding box center [484, 592] width 757 height 3
click at [367, 519] on div at bounding box center [484, 592] width 757 height 3
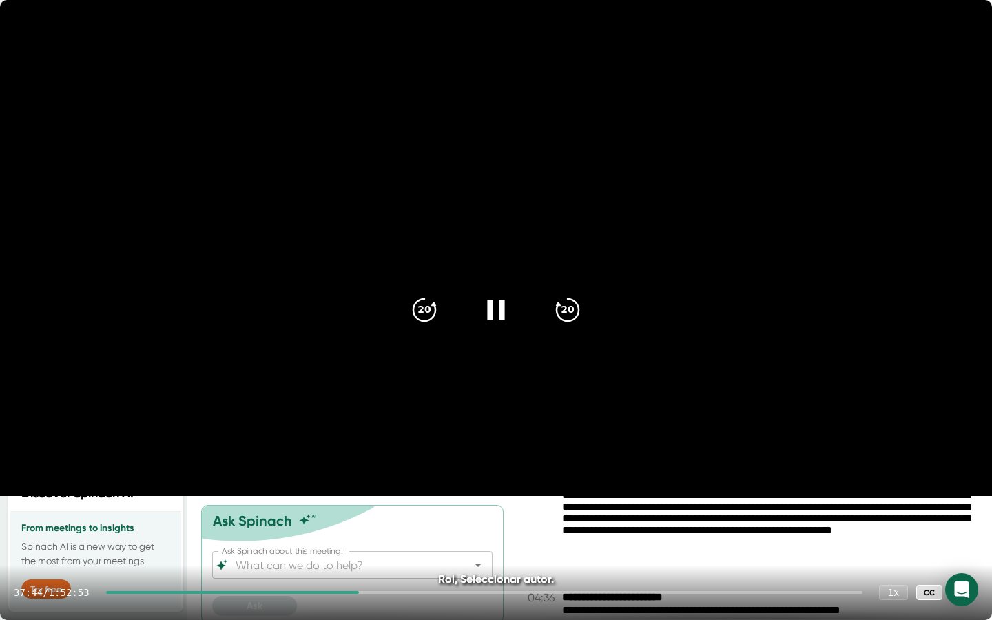
click at [378, 519] on div at bounding box center [484, 592] width 757 height 3
click at [491, 312] on icon at bounding box center [495, 310] width 17 height 20
click at [371, 519] on div at bounding box center [238, 592] width 265 height 3
click at [368, 519] on div at bounding box center [237, 592] width 262 height 3
click at [367, 519] on div at bounding box center [236, 592] width 260 height 3
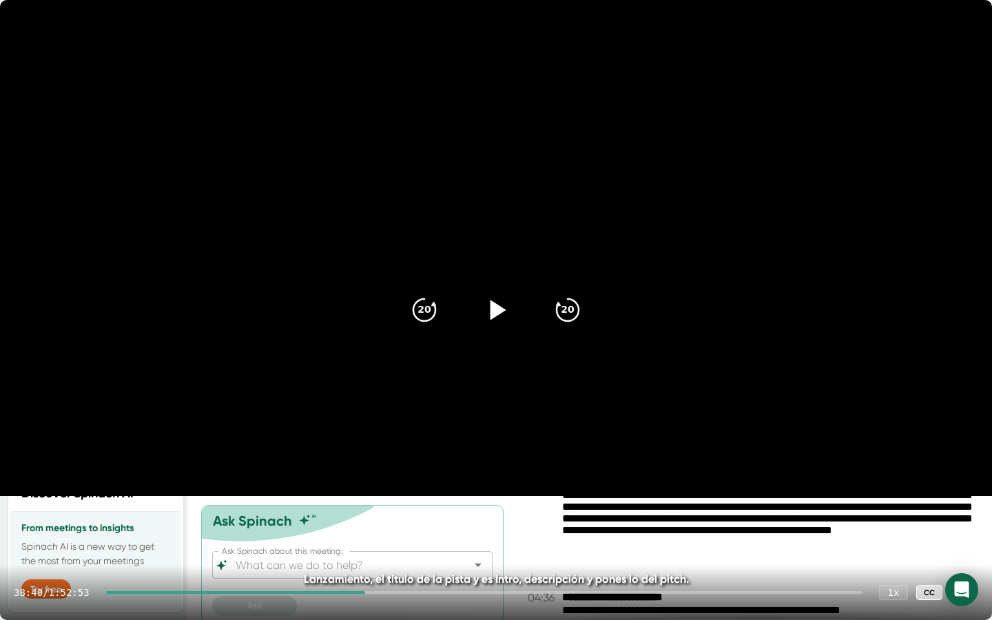
click at [365, 519] on div at bounding box center [235, 592] width 259 height 3
click at [490, 320] on icon at bounding box center [496, 310] width 34 height 34
click at [496, 309] on icon at bounding box center [496, 310] width 34 height 34
click at [496, 309] on icon at bounding box center [499, 310] width 16 height 20
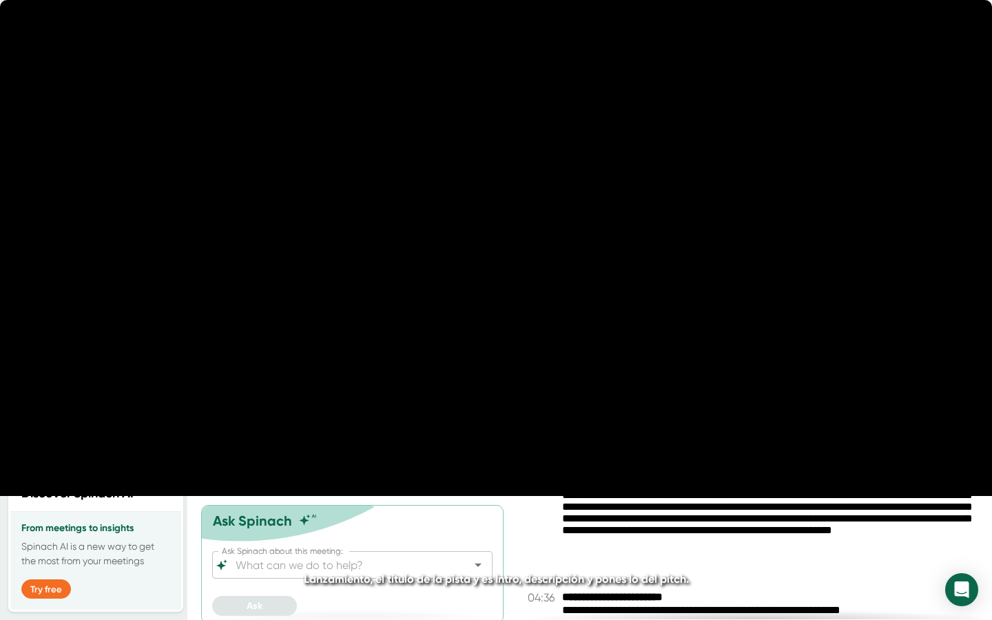
click at [496, 309] on icon at bounding box center [496, 310] width 34 height 34
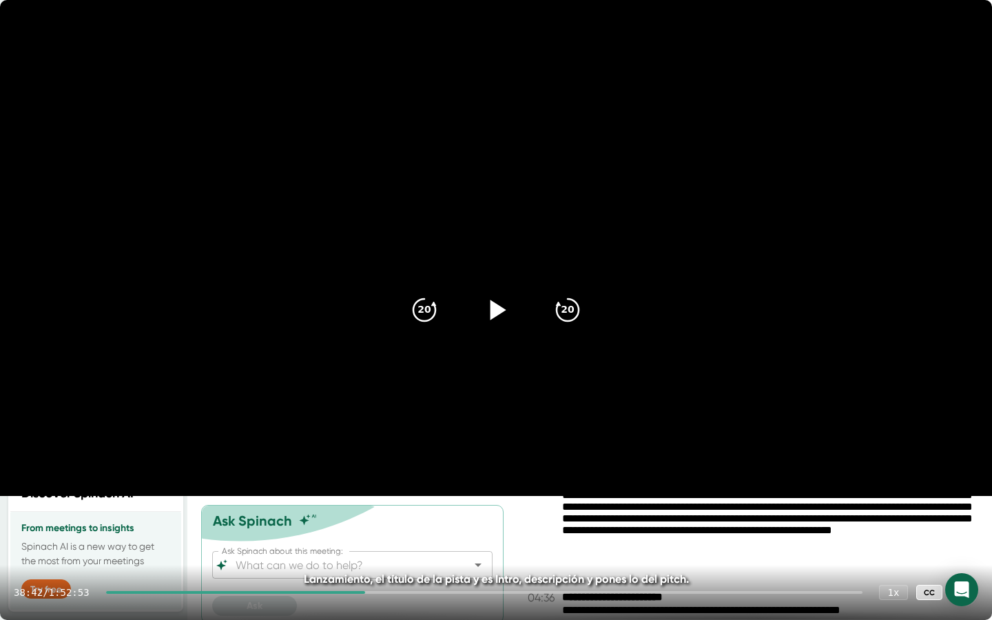
click at [496, 309] on icon at bounding box center [499, 310] width 16 height 20
click at [494, 314] on icon at bounding box center [496, 310] width 34 height 34
click at [494, 314] on icon at bounding box center [499, 310] width 16 height 20
click at [494, 314] on icon at bounding box center [496, 310] width 34 height 34
click at [500, 318] on icon at bounding box center [496, 310] width 34 height 34
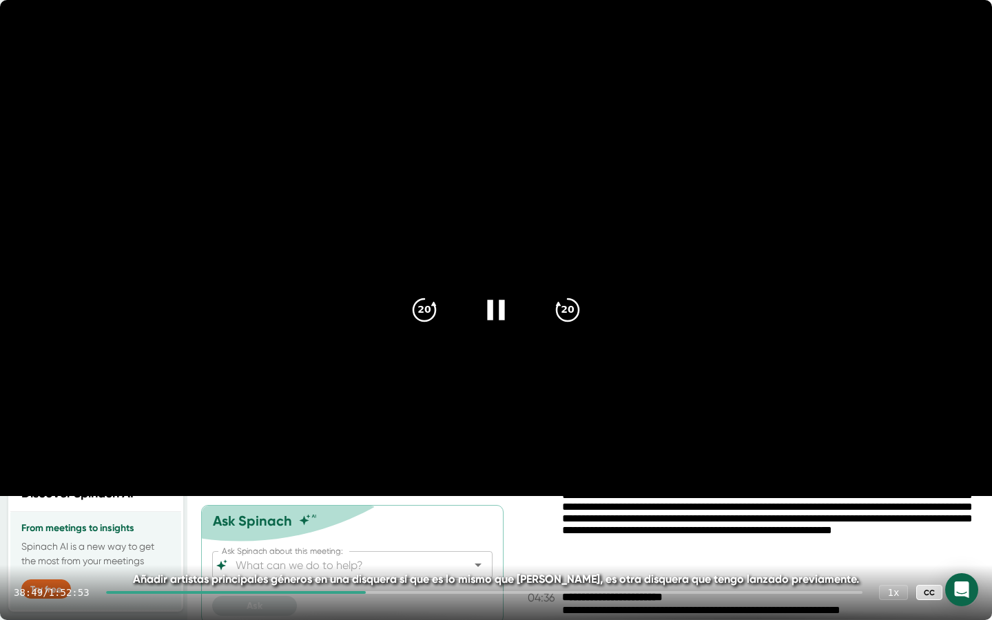
click at [497, 311] on icon at bounding box center [496, 310] width 34 height 34
click at [505, 311] on icon at bounding box center [496, 310] width 34 height 34
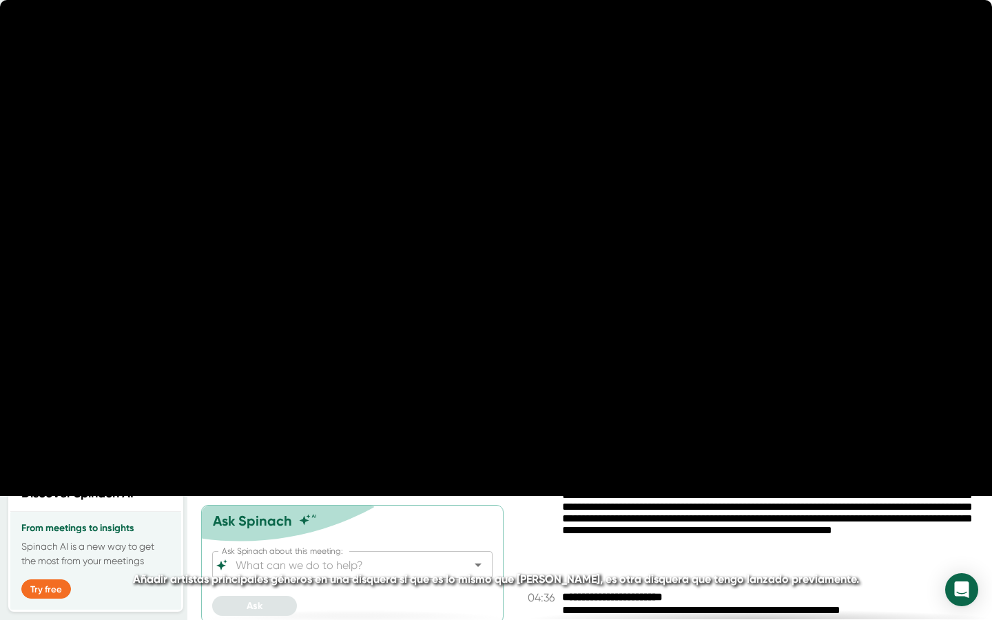
click at [500, 310] on icon at bounding box center [495, 310] width 17 height 20
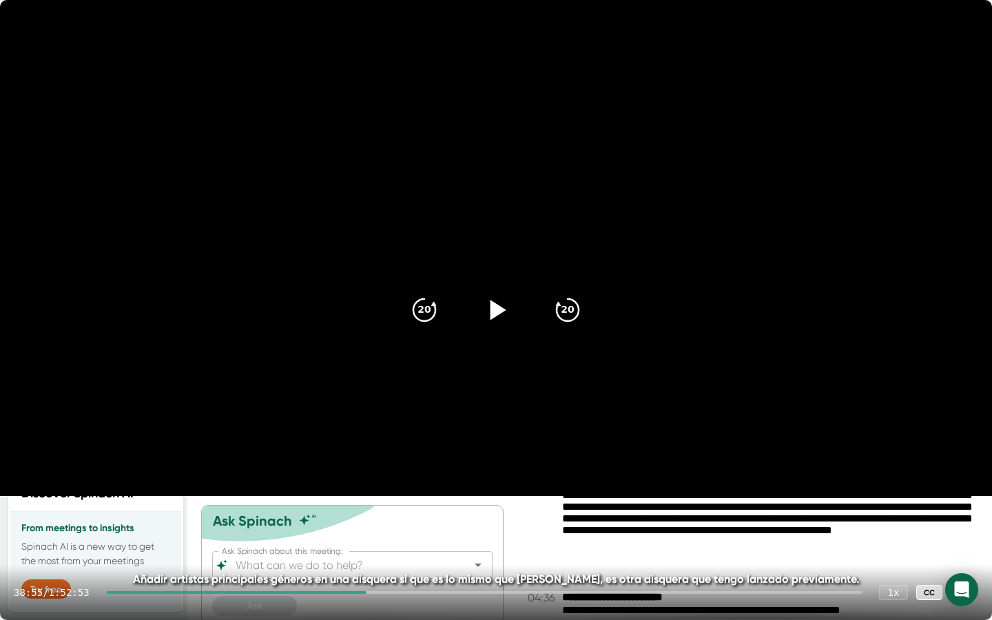
click at [490, 311] on icon at bounding box center [496, 310] width 34 height 34
click at [493, 311] on icon at bounding box center [495, 310] width 17 height 20
click at [493, 311] on icon at bounding box center [499, 310] width 16 height 20
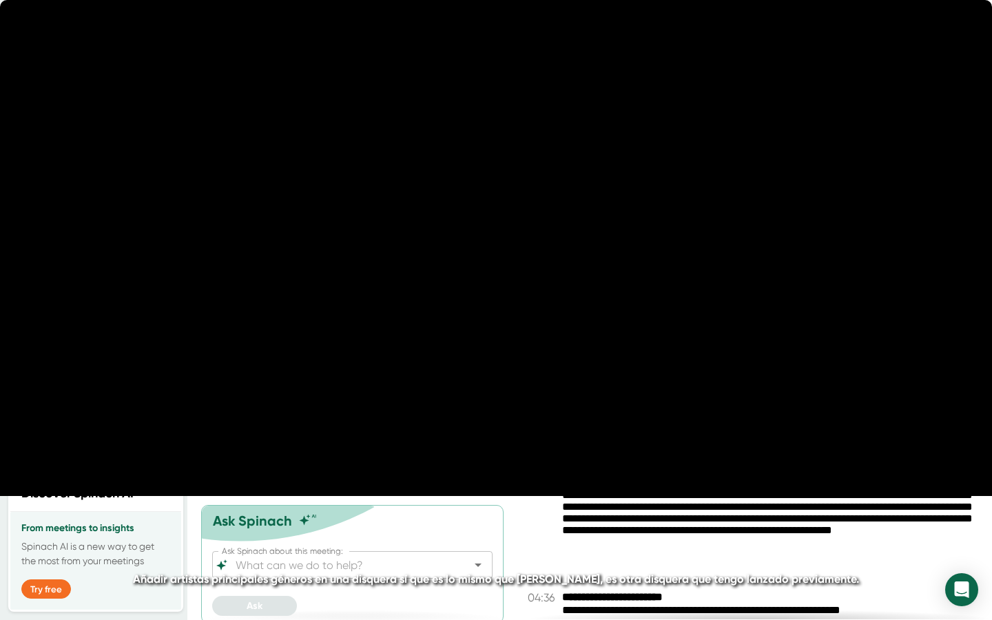
click at [493, 311] on icon at bounding box center [495, 310] width 17 height 20
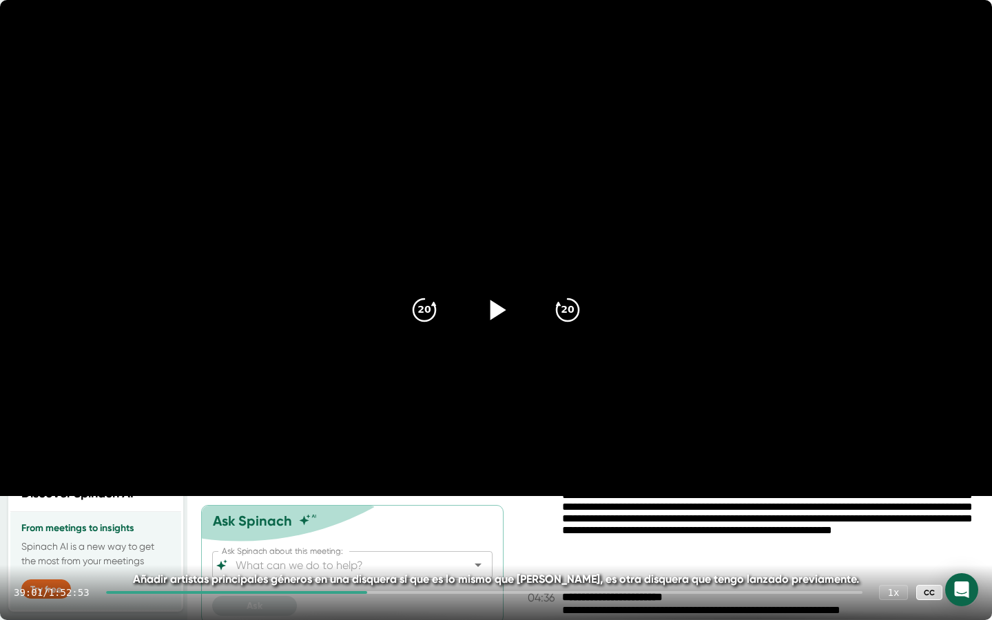
click at [493, 311] on icon at bounding box center [499, 310] width 16 height 20
click at [493, 311] on icon at bounding box center [495, 310] width 17 height 20
click at [492, 318] on icon at bounding box center [496, 310] width 34 height 34
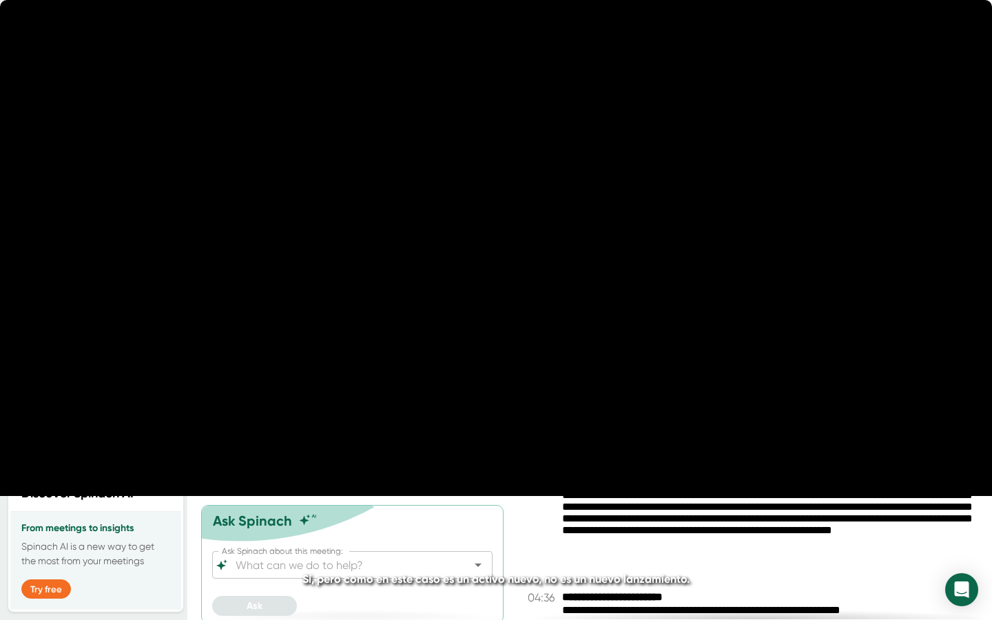
click at [493, 312] on icon at bounding box center [496, 310] width 34 height 34
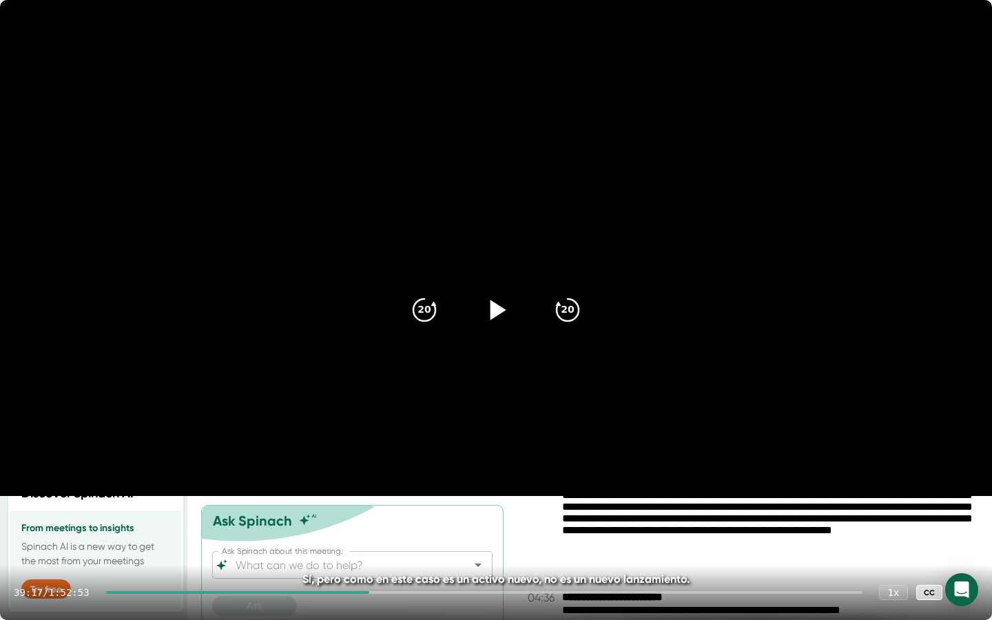
click at [493, 312] on icon at bounding box center [499, 310] width 16 height 20
click at [493, 312] on icon at bounding box center [496, 310] width 34 height 34
click at [500, 313] on icon at bounding box center [499, 310] width 16 height 20
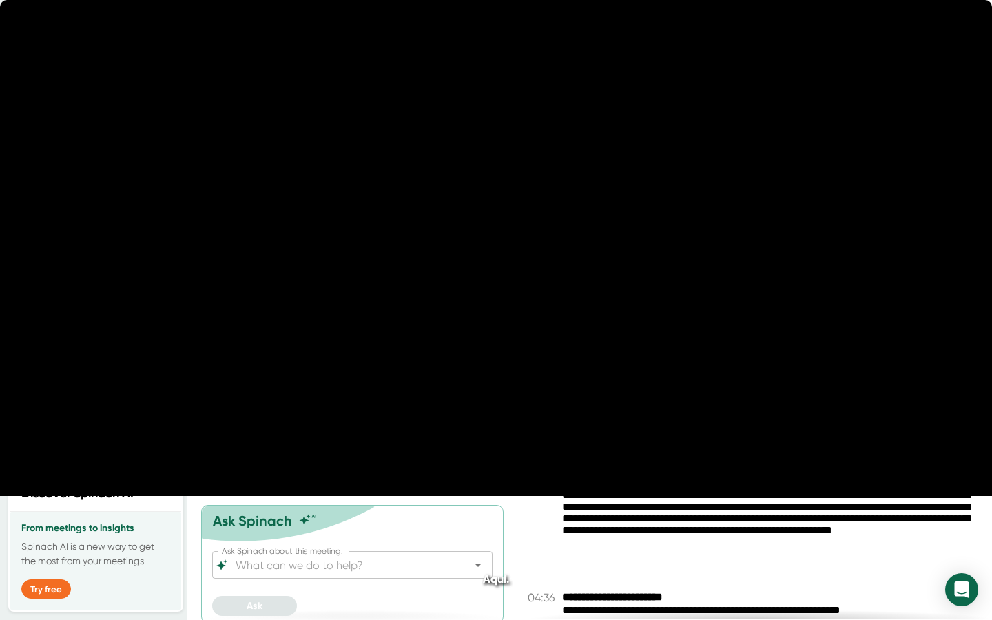
click at [500, 313] on icon at bounding box center [495, 310] width 17 height 20
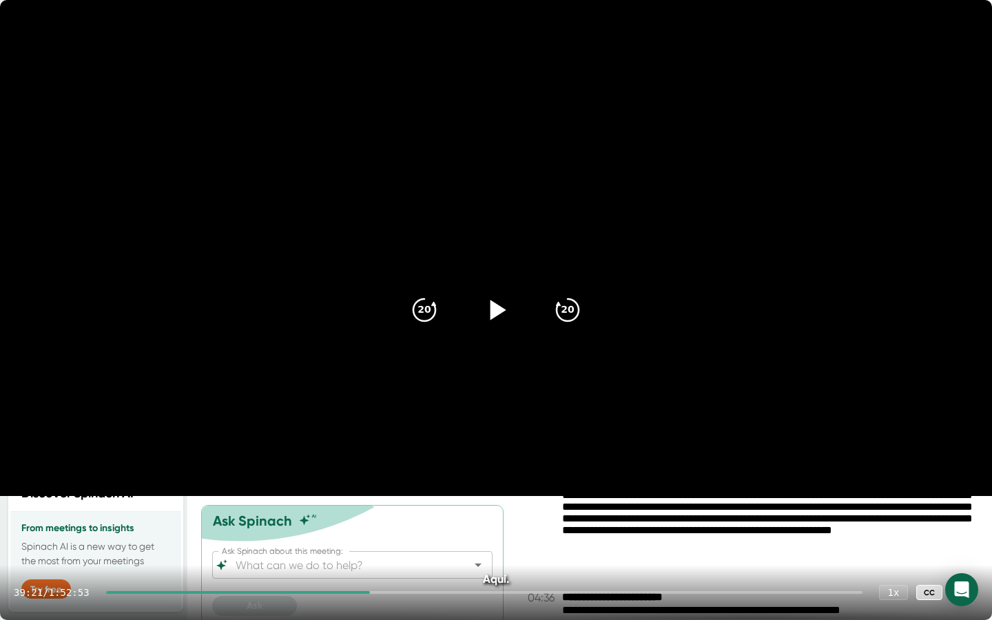
click at [491, 326] on div at bounding box center [496, 310] width 58 height 58
click at [500, 311] on icon at bounding box center [495, 310] width 17 height 20
click at [495, 316] on icon at bounding box center [499, 310] width 16 height 20
click at [495, 316] on icon at bounding box center [496, 310] width 34 height 34
click at [495, 316] on icon at bounding box center [499, 310] width 16 height 20
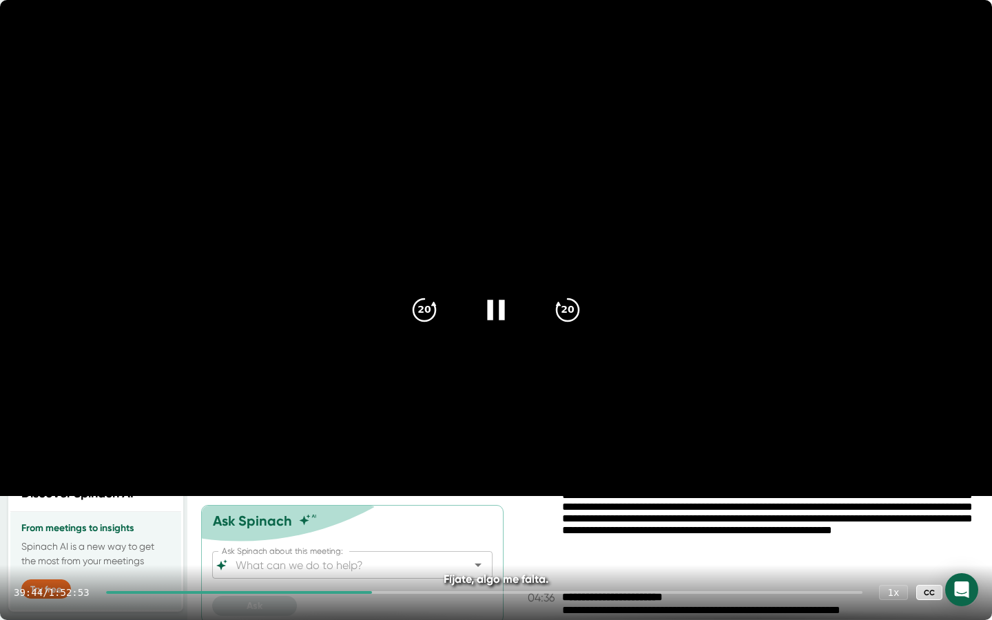
click at [495, 316] on icon at bounding box center [496, 310] width 34 height 34
click at [502, 318] on icon at bounding box center [496, 310] width 34 height 34
click at [385, 519] on div at bounding box center [484, 592] width 757 height 3
click at [387, 519] on div at bounding box center [484, 592] width 757 height 3
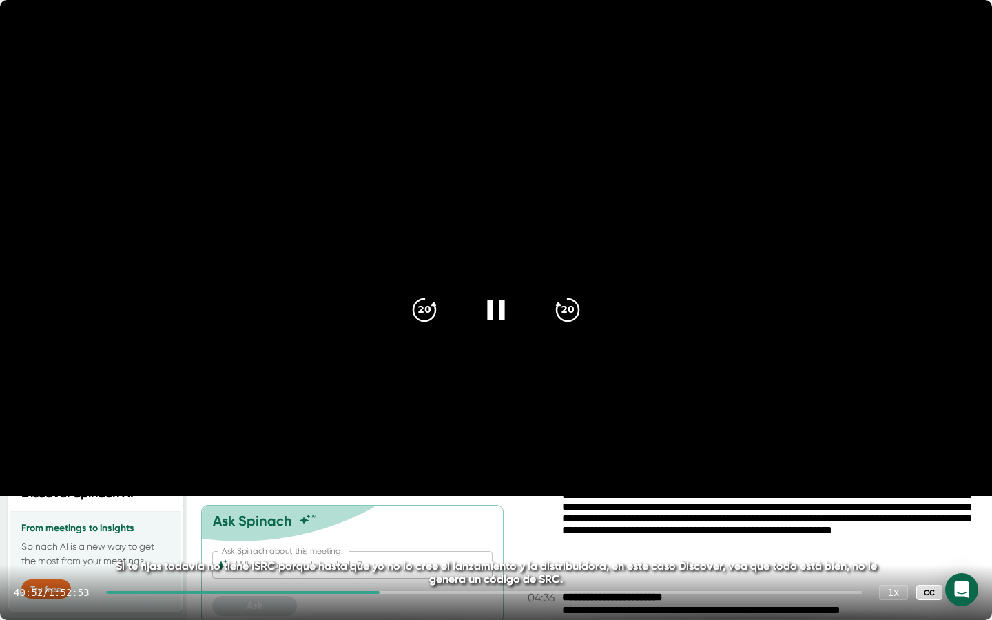
click at [380, 519] on div at bounding box center [243, 592] width 274 height 3
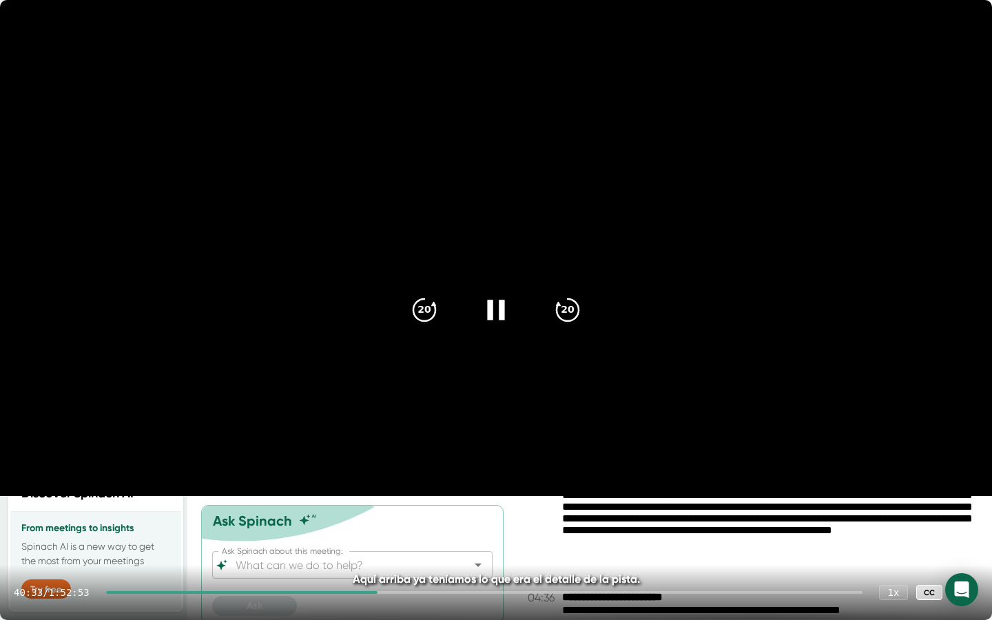
click at [378, 519] on div at bounding box center [242, 592] width 272 height 3
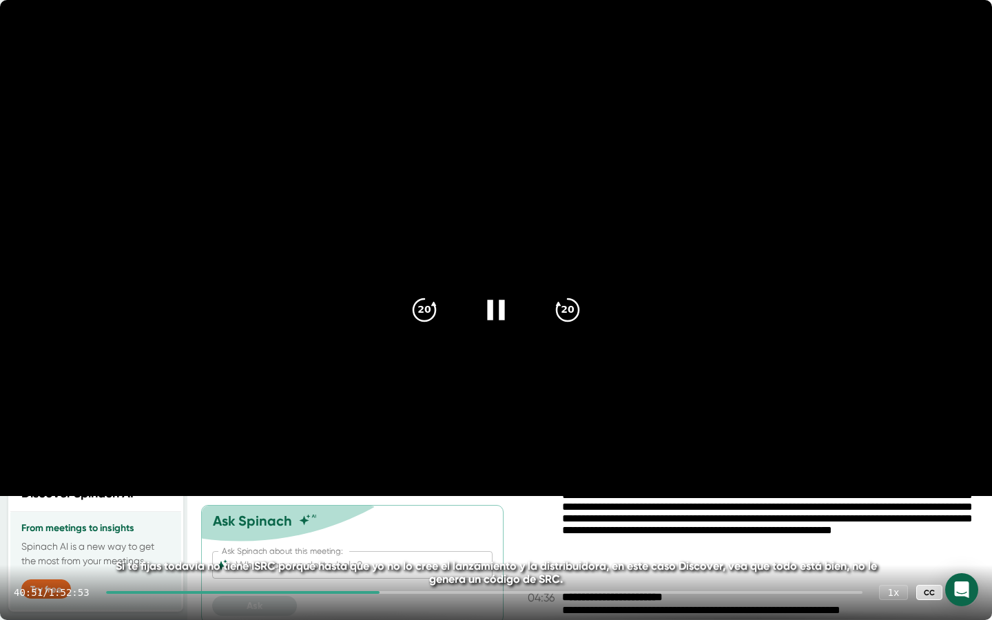
click at [498, 313] on icon at bounding box center [496, 310] width 34 height 34
click at [498, 313] on icon at bounding box center [499, 310] width 16 height 20
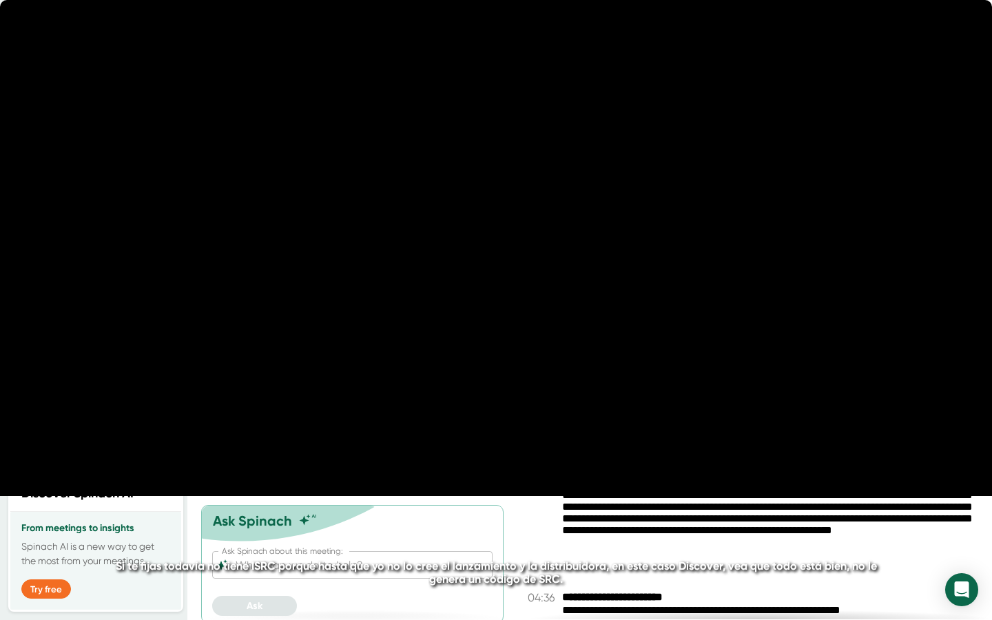
click at [497, 313] on icon at bounding box center [496, 310] width 34 height 34
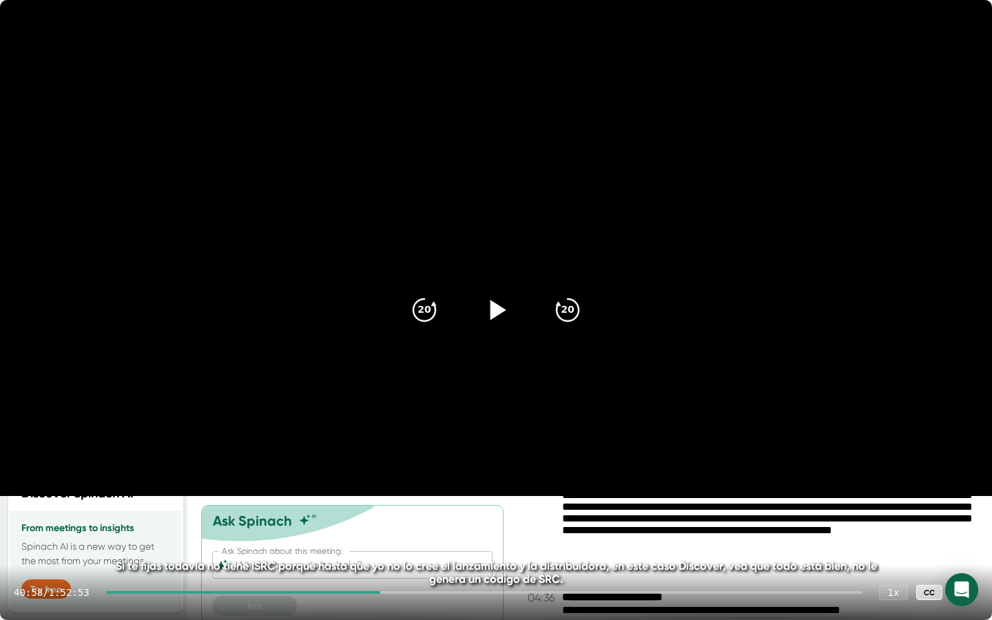
click at [497, 313] on icon at bounding box center [499, 310] width 16 height 20
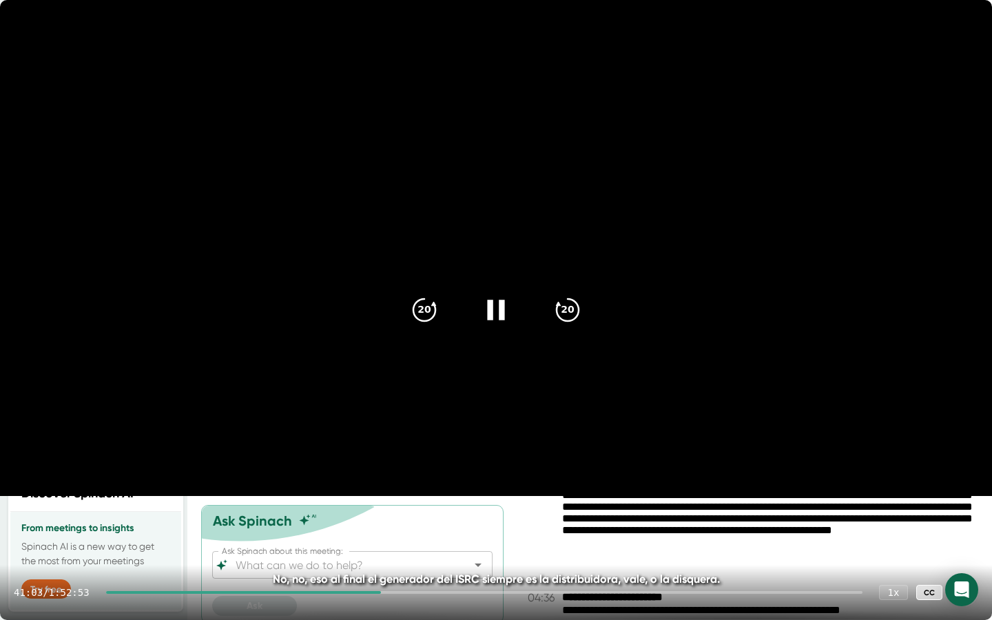
click at [495, 312] on icon at bounding box center [496, 310] width 34 height 34
click at [495, 312] on icon at bounding box center [499, 310] width 16 height 20
click at [495, 314] on icon at bounding box center [496, 310] width 34 height 34
click at [495, 314] on icon at bounding box center [499, 310] width 16 height 20
click at [495, 314] on icon at bounding box center [496, 310] width 34 height 34
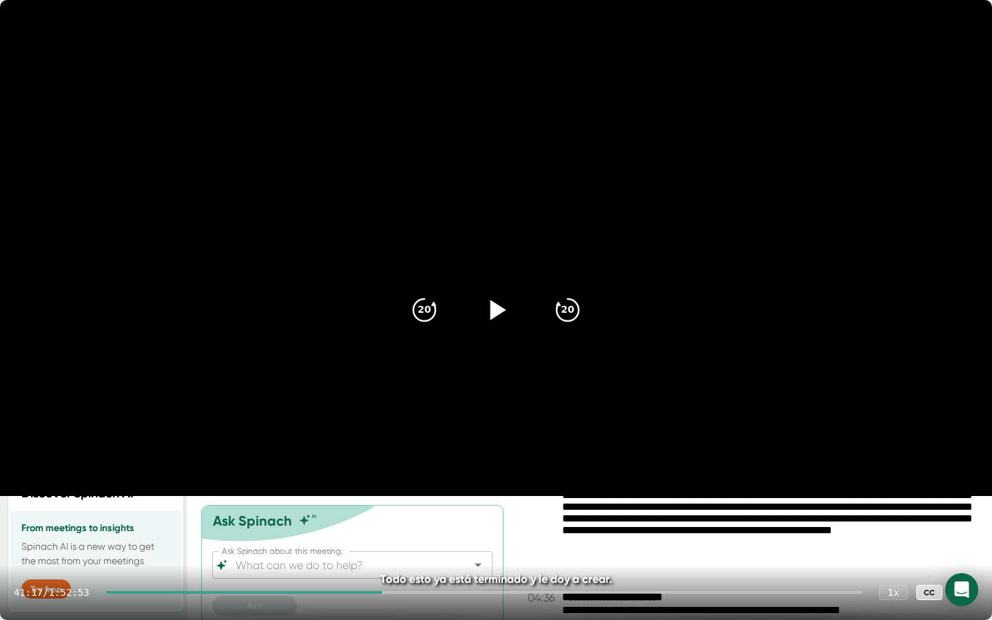
click at [495, 314] on icon at bounding box center [499, 310] width 16 height 20
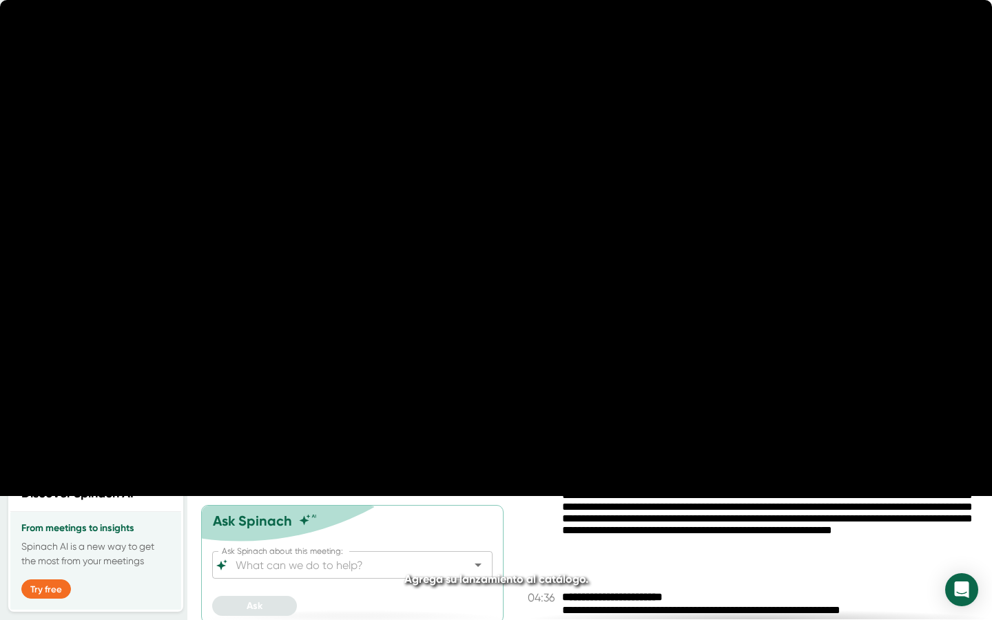
click at [495, 314] on icon at bounding box center [496, 310] width 34 height 34
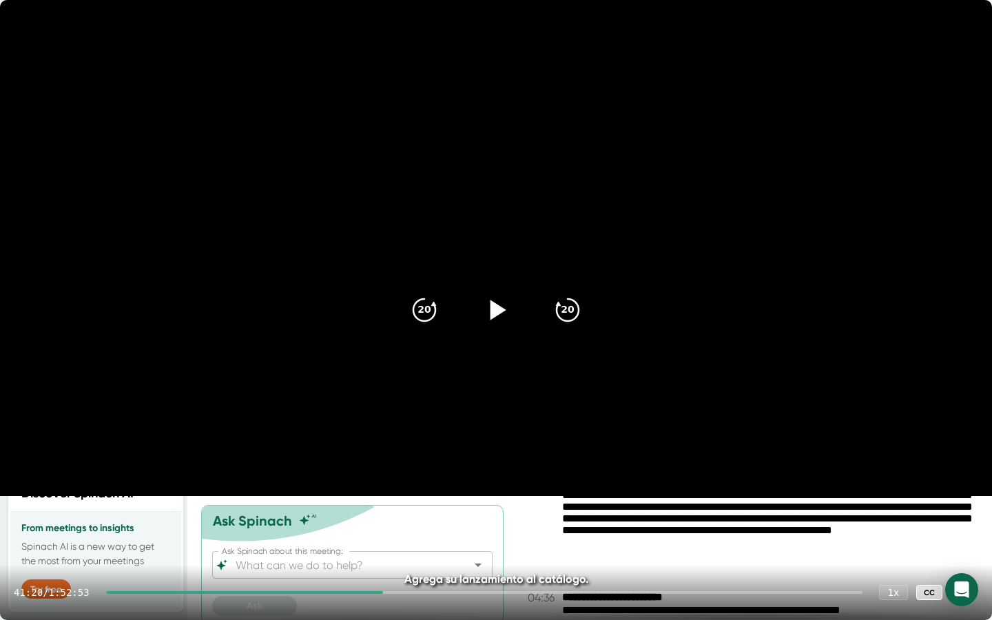
click at [673, 460] on video at bounding box center [496, 248] width 992 height 496
click at [509, 318] on icon at bounding box center [496, 310] width 34 height 34
click at [389, 519] on div "41:22 / 1:52:53 1 x CC" at bounding box center [496, 592] width 992 height 55
click at [384, 519] on div at bounding box center [245, 592] width 278 height 3
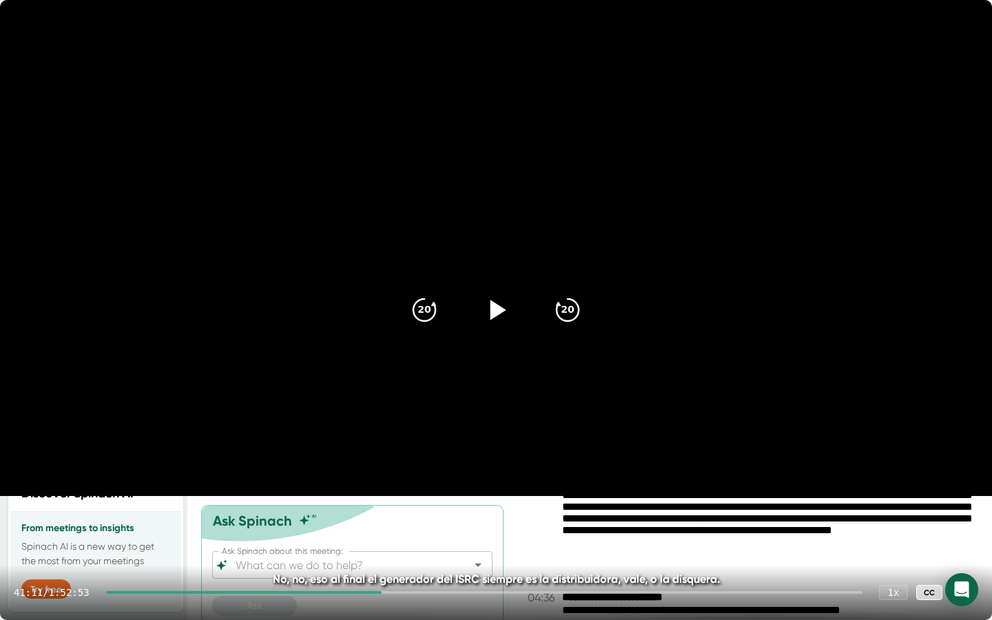
click at [493, 326] on icon at bounding box center [496, 310] width 34 height 34
click at [890, 496] on video at bounding box center [496, 248] width 992 height 496
click at [513, 316] on div at bounding box center [496, 310] width 58 height 58
click at [958, 519] on icon at bounding box center [964, 592] width 17 height 17
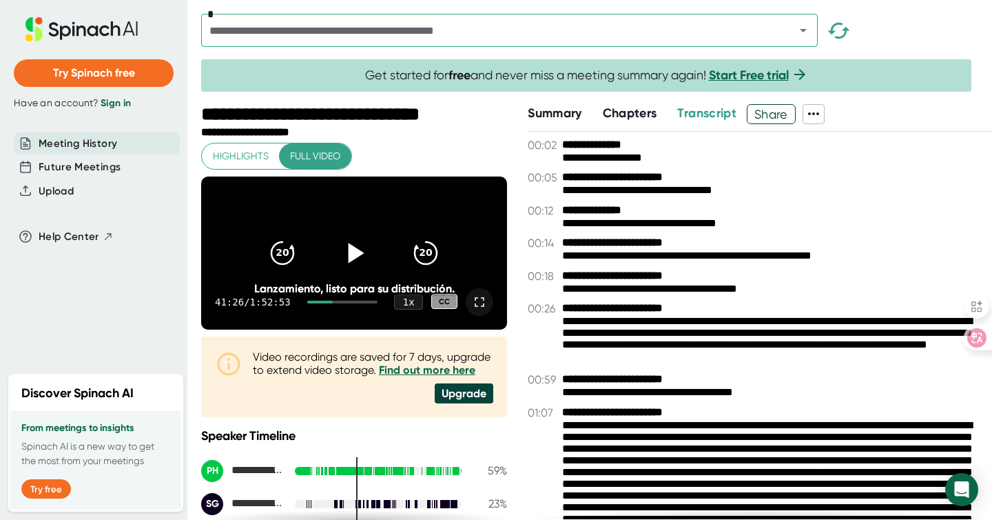
click at [471, 310] on icon at bounding box center [479, 302] width 17 height 17
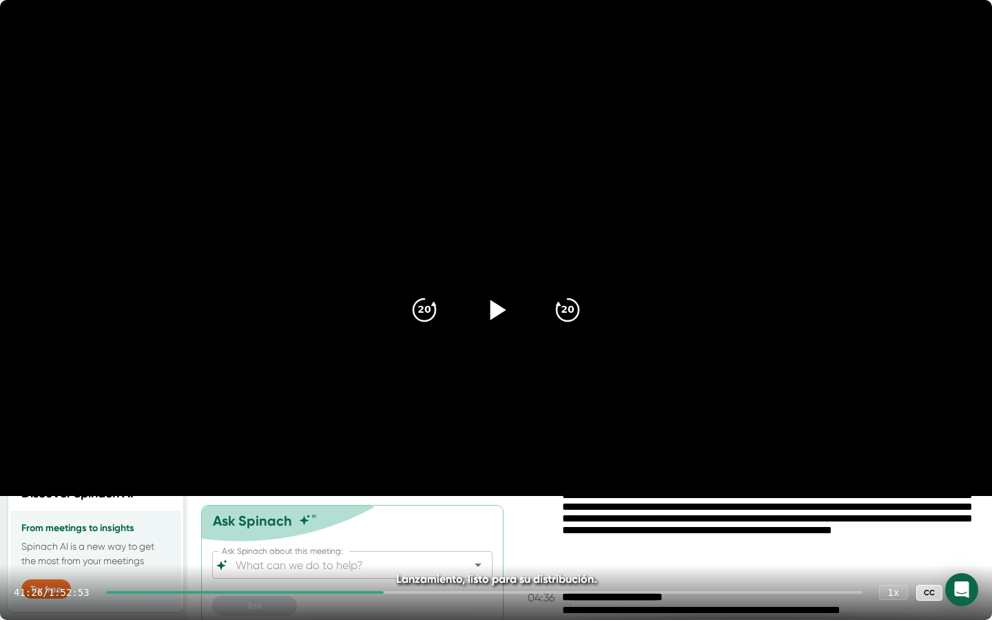
click at [389, 519] on div "41:26 / 1:52:53 1 x CC" at bounding box center [496, 592] width 992 height 55
click at [384, 519] on div at bounding box center [245, 592] width 278 height 3
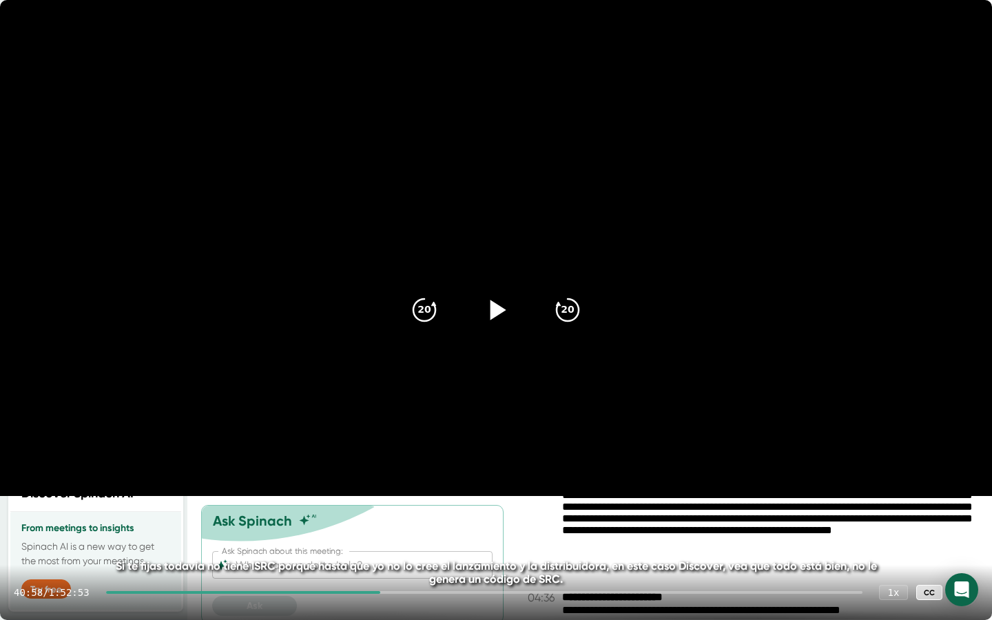
click at [511, 309] on icon at bounding box center [496, 310] width 34 height 34
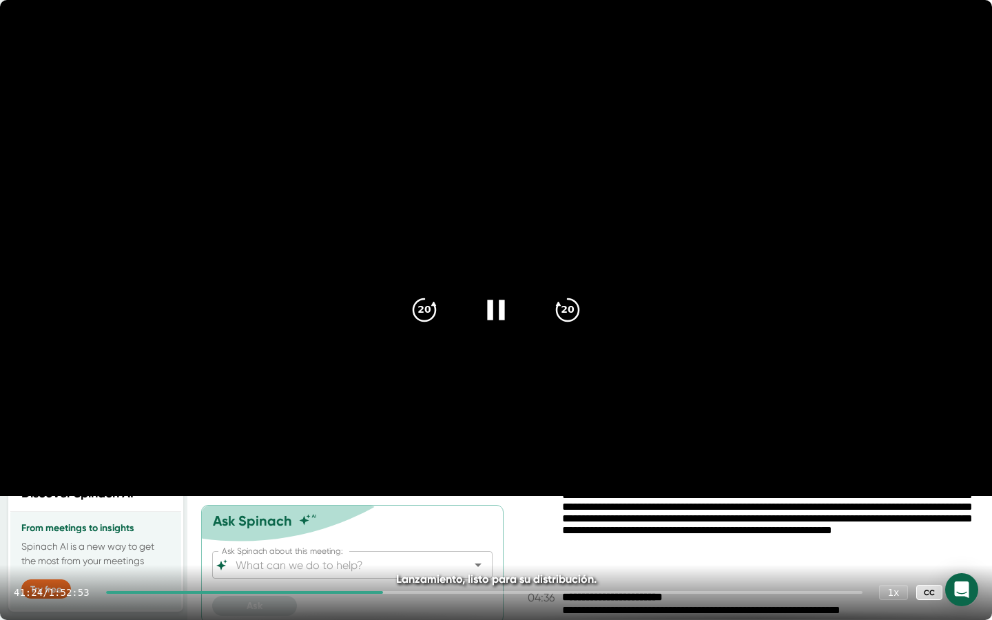
click at [500, 299] on icon at bounding box center [496, 310] width 34 height 34
click at [967, 519] on icon at bounding box center [964, 592] width 17 height 17
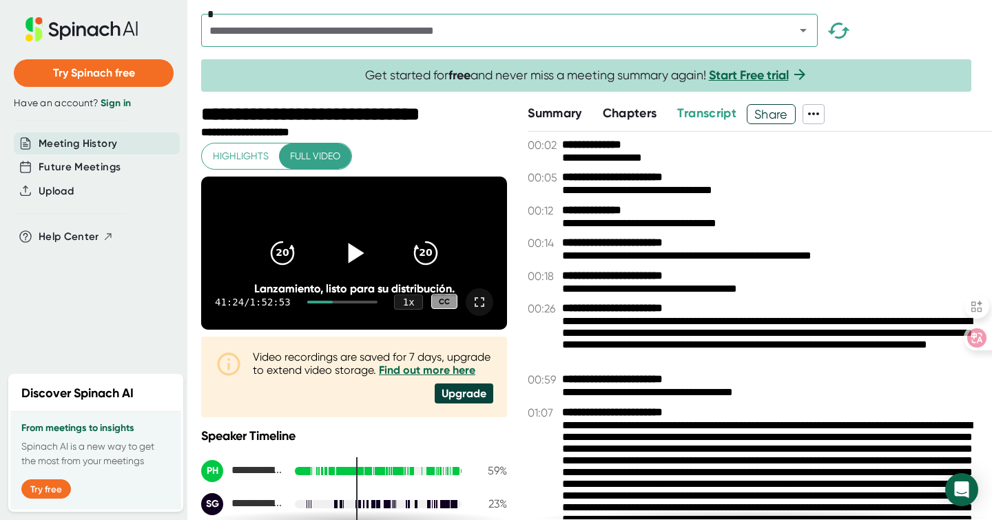
click at [471, 310] on icon at bounding box center [479, 302] width 17 height 17
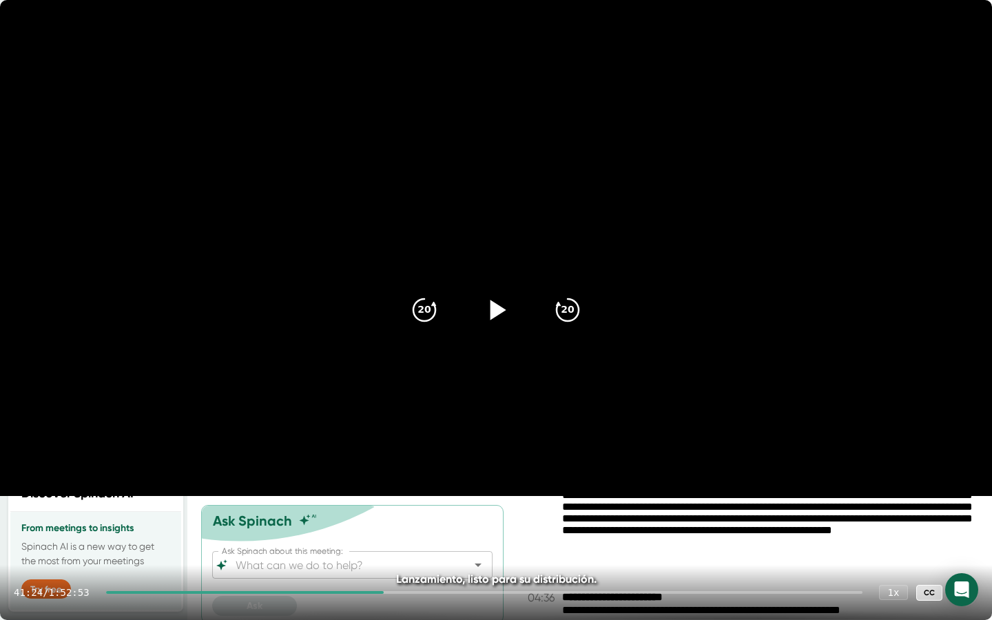
click at [485, 314] on icon at bounding box center [496, 310] width 34 height 34
click at [509, 306] on icon at bounding box center [496, 310] width 34 height 34
click at [969, 519] on icon at bounding box center [964, 592] width 17 height 17
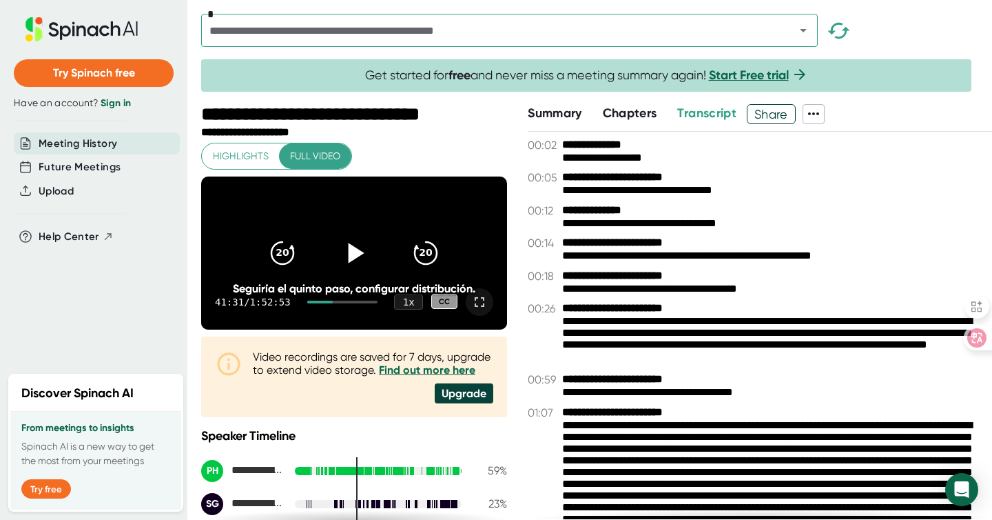
click at [471, 310] on icon at bounding box center [479, 302] width 17 height 17
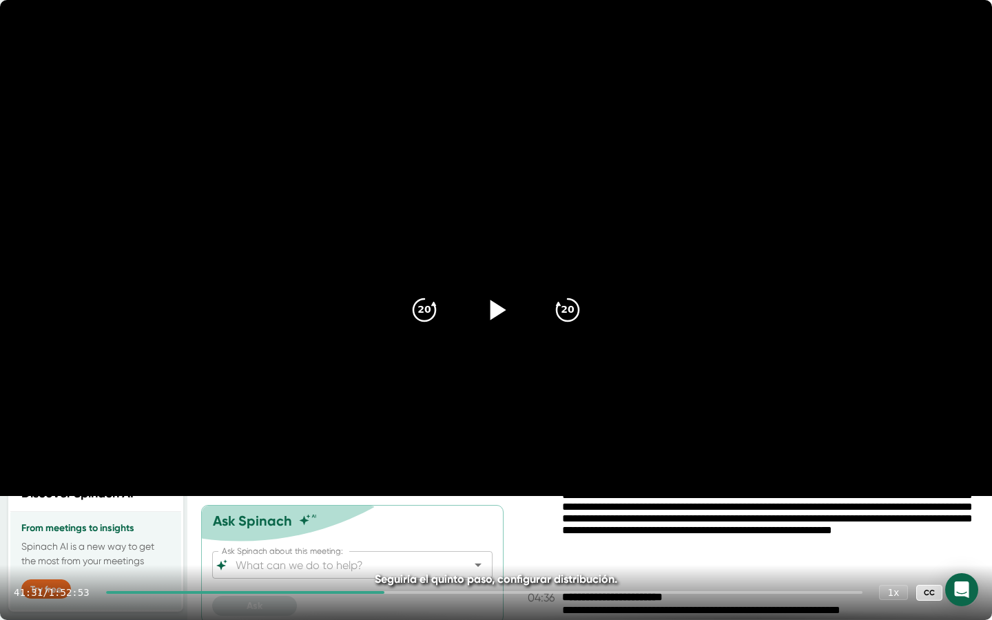
click at [390, 519] on div "41:31 / 1:52:53 1 x CC" at bounding box center [496, 592] width 992 height 55
click at [387, 519] on div "41:31 / 1:52:53 1 x CC" at bounding box center [496, 592] width 992 height 55
click at [385, 519] on div at bounding box center [245, 592] width 278 height 3
click at [505, 320] on icon at bounding box center [496, 310] width 34 height 34
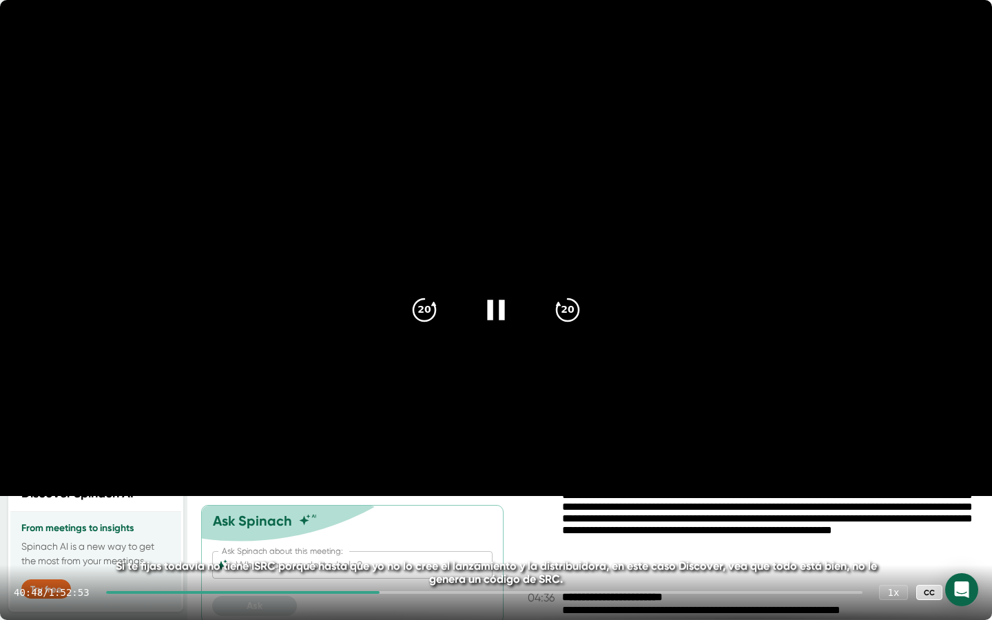
click at [391, 519] on div at bounding box center [484, 592] width 757 height 3
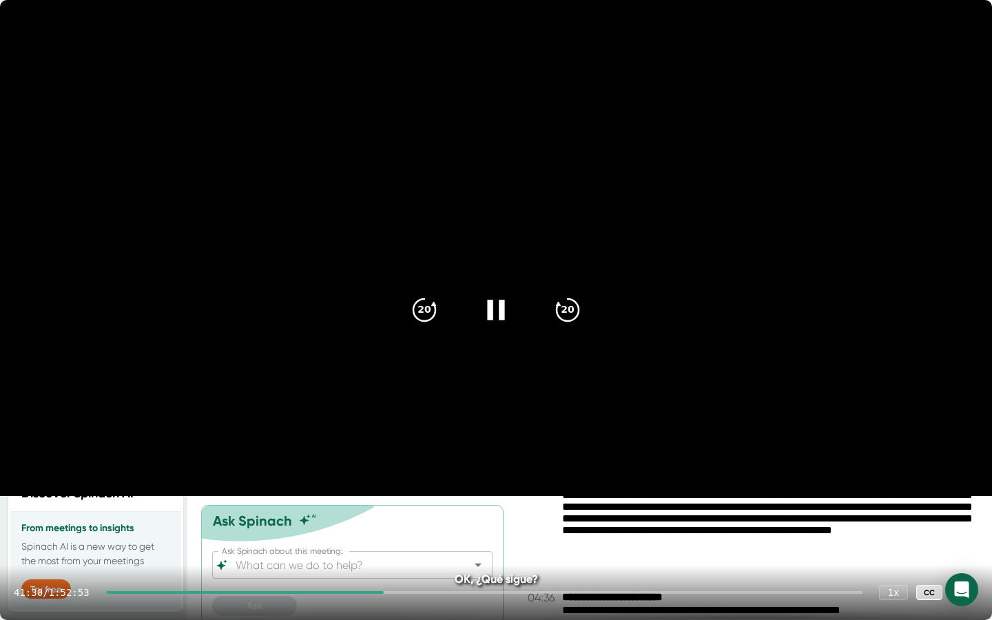
click at [385, 519] on div at bounding box center [245, 592] width 278 height 3
click at [497, 314] on icon at bounding box center [496, 310] width 34 height 34
click at [395, 519] on div at bounding box center [484, 592] width 757 height 3
click at [399, 519] on div at bounding box center [484, 592] width 757 height 3
click at [402, 519] on div at bounding box center [484, 592] width 757 height 3
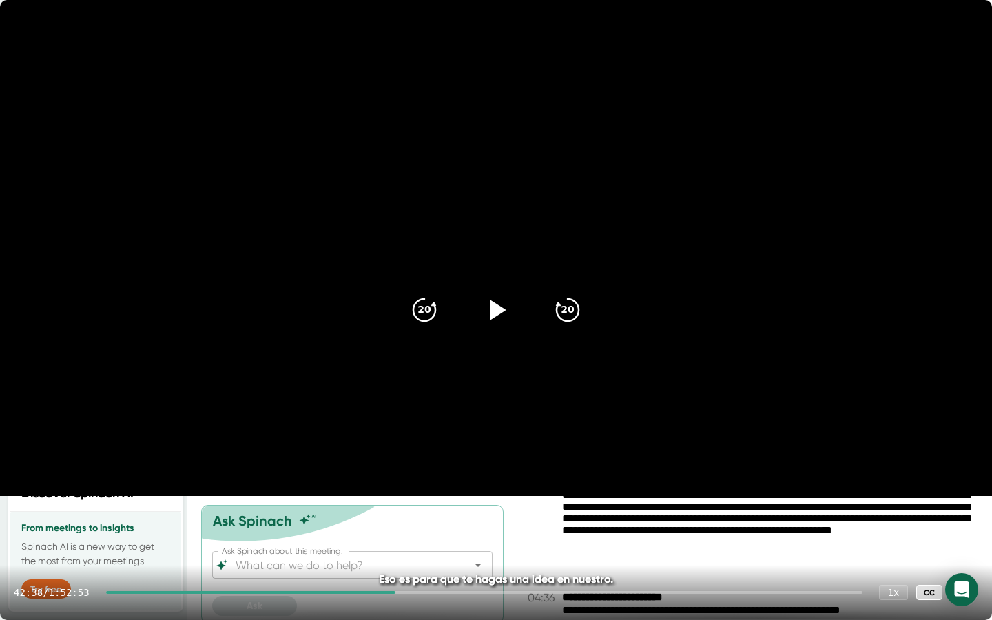
click at [407, 519] on div at bounding box center [484, 592] width 757 height 3
click at [400, 519] on div at bounding box center [253, 592] width 294 height 3
click at [396, 519] on div at bounding box center [250, 592] width 289 height 3
click at [394, 519] on div at bounding box center [250, 592] width 288 height 3
click at [393, 519] on div at bounding box center [249, 592] width 287 height 3
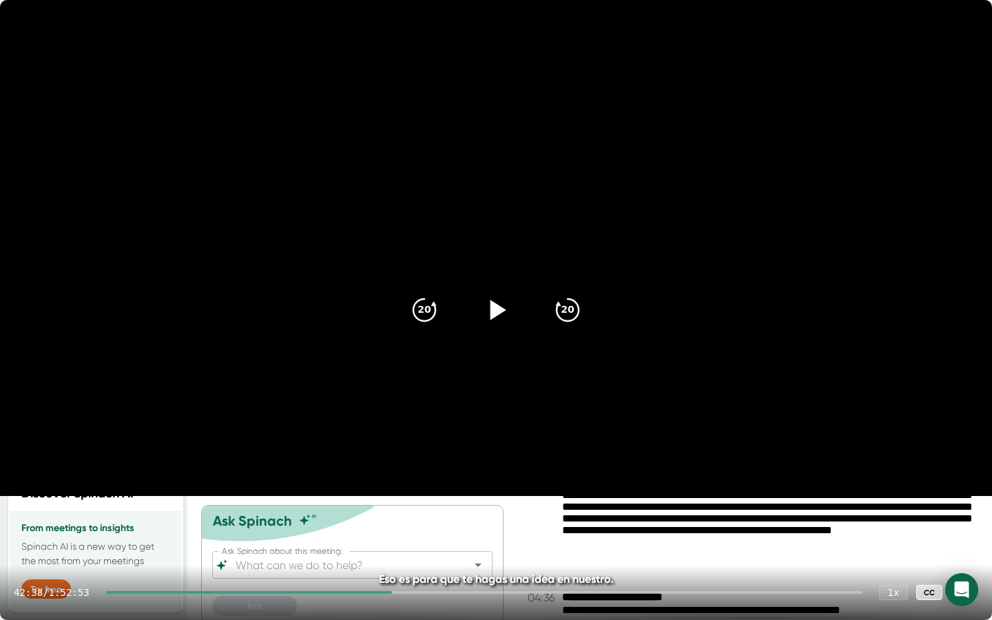
click at [392, 519] on div at bounding box center [249, 592] width 286 height 3
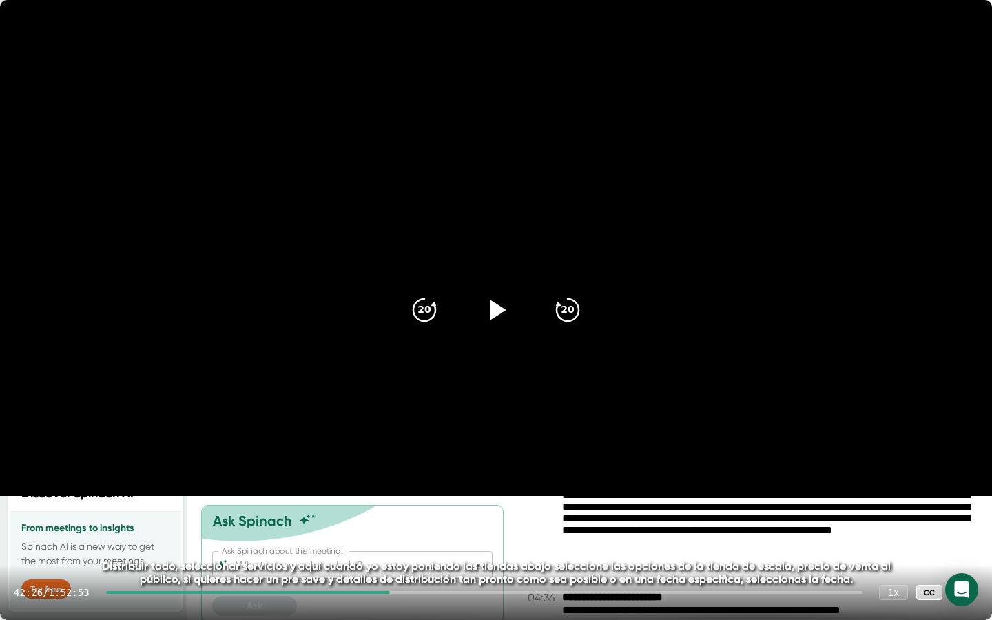
click at [391, 519] on div at bounding box center [248, 592] width 285 height 3
click at [397, 519] on div at bounding box center [484, 592] width 757 height 3
click at [390, 519] on div at bounding box center [248, 592] width 284 height 3
click at [389, 519] on div at bounding box center [247, 592] width 283 height 3
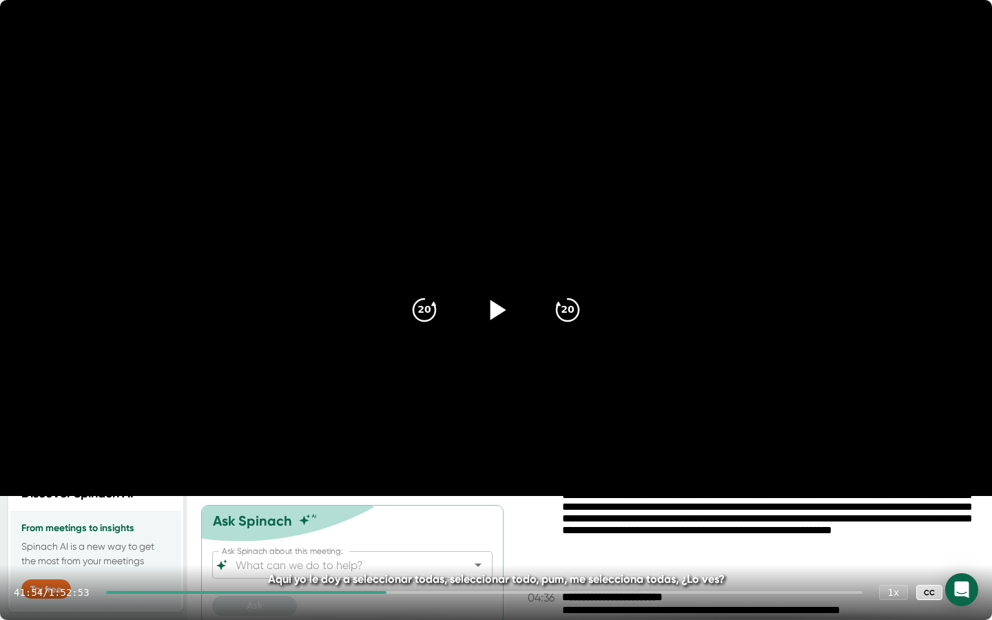
click at [387, 519] on div at bounding box center [246, 592] width 281 height 3
click at [386, 519] on div at bounding box center [246, 592] width 280 height 3
click at [509, 313] on icon at bounding box center [496, 310] width 34 height 34
click at [385, 519] on div at bounding box center [245, 592] width 279 height 3
click at [507, 316] on icon at bounding box center [496, 310] width 34 height 34
